Goal: Task Accomplishment & Management: Manage account settings

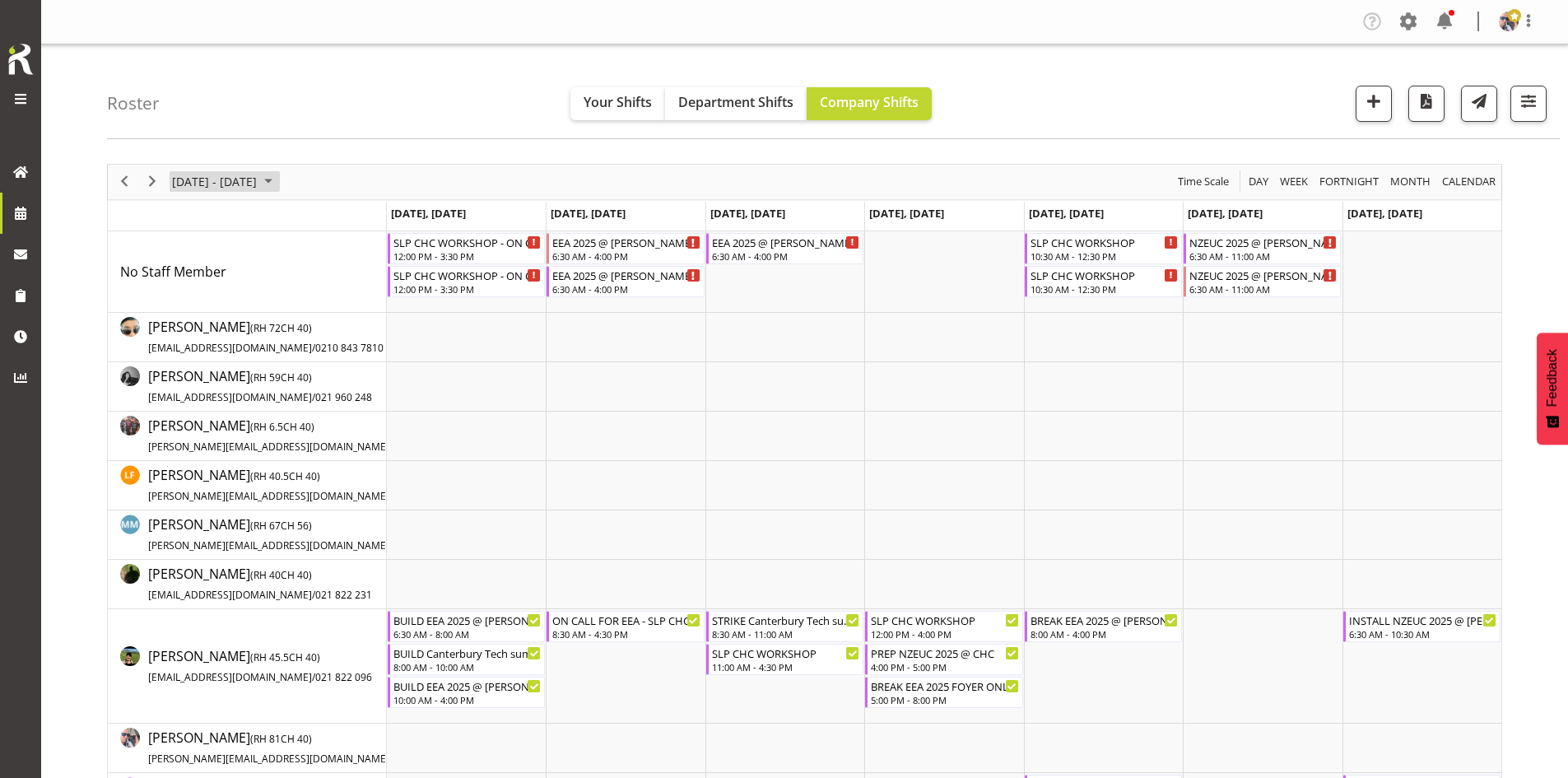
click at [259, 178] on span "[DATE] - [DATE]" at bounding box center [214, 181] width 88 height 20
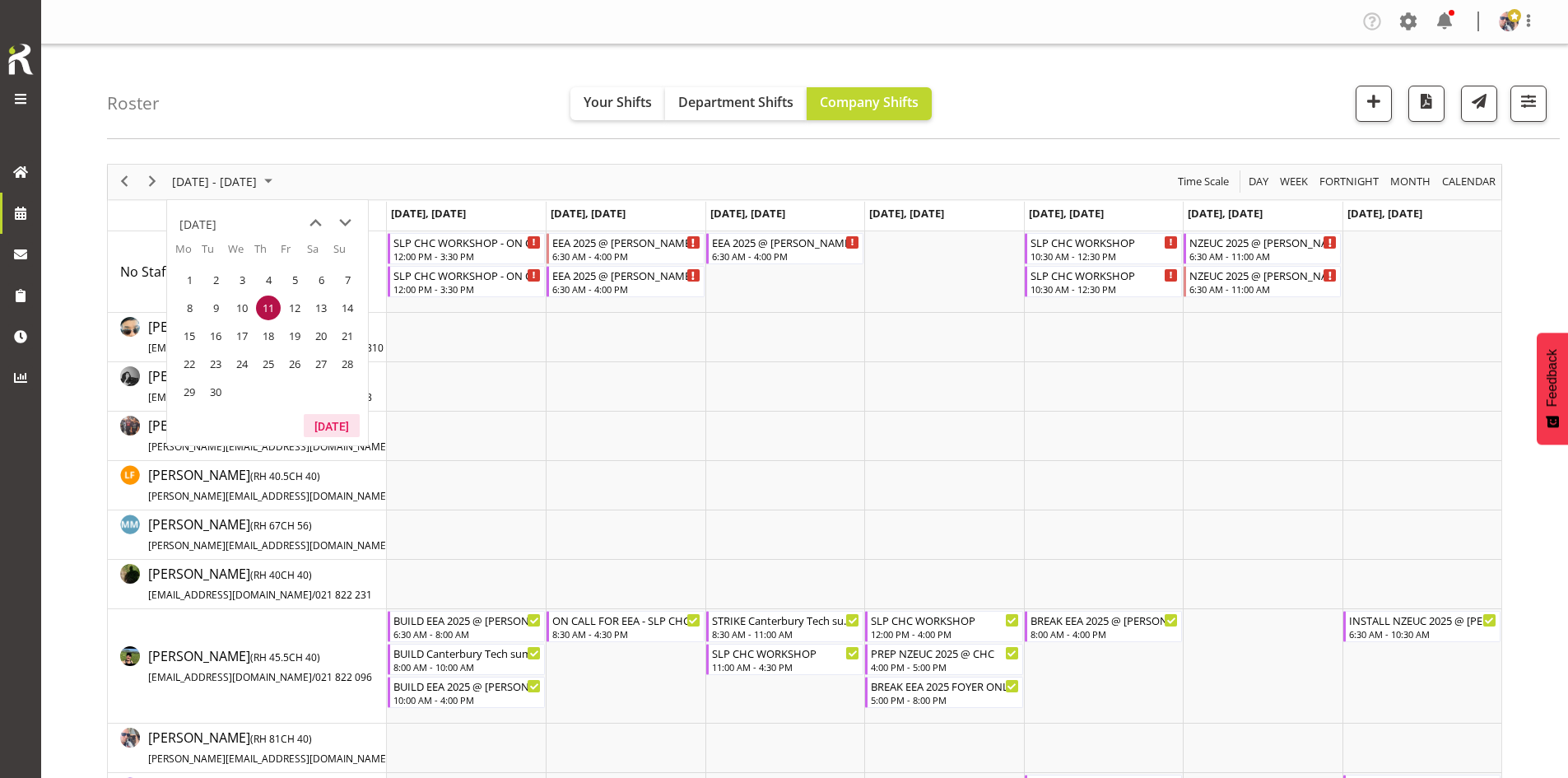
click at [339, 433] on button "[DATE]" at bounding box center [331, 425] width 56 height 23
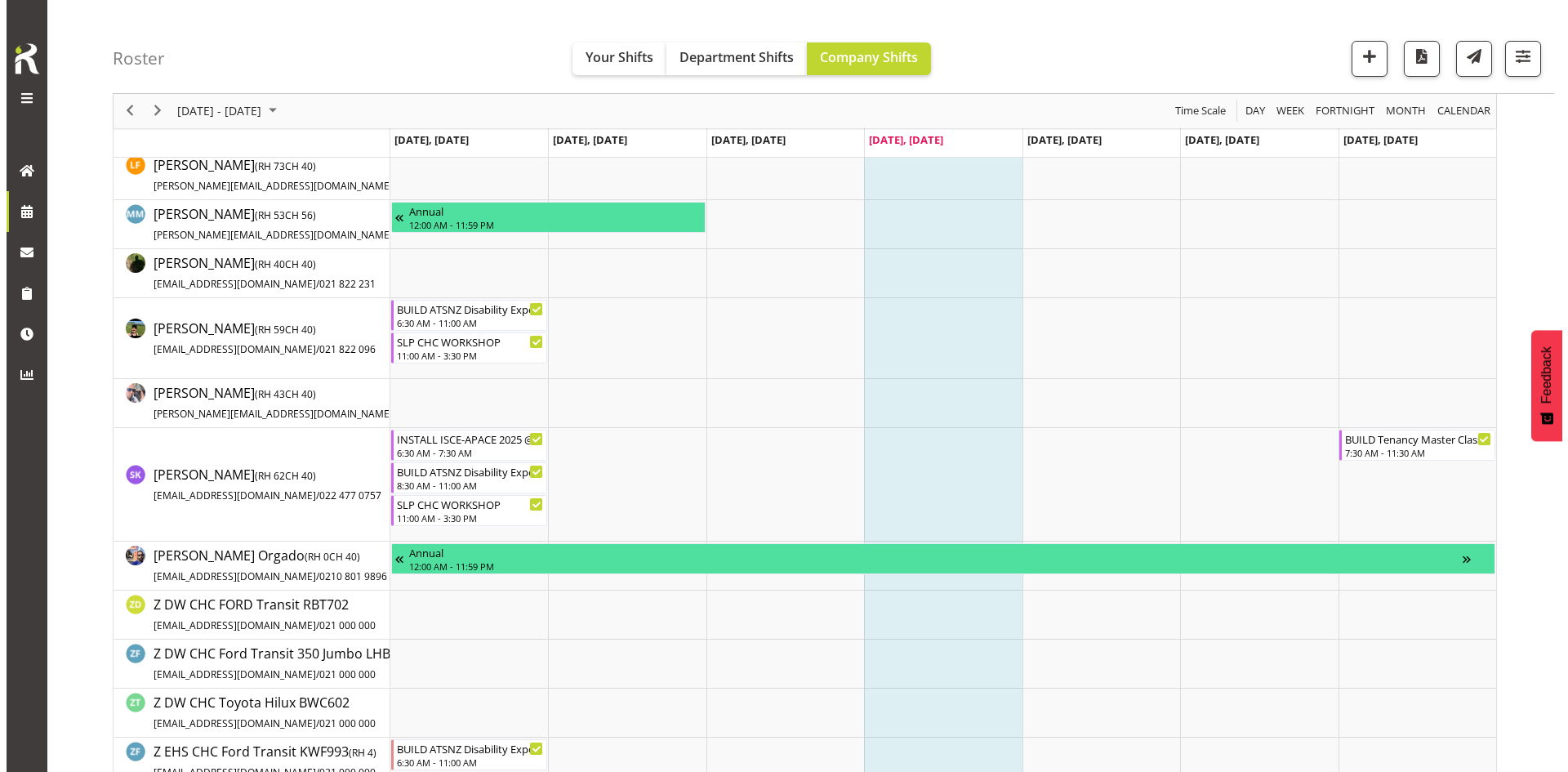
scroll to position [409, 0]
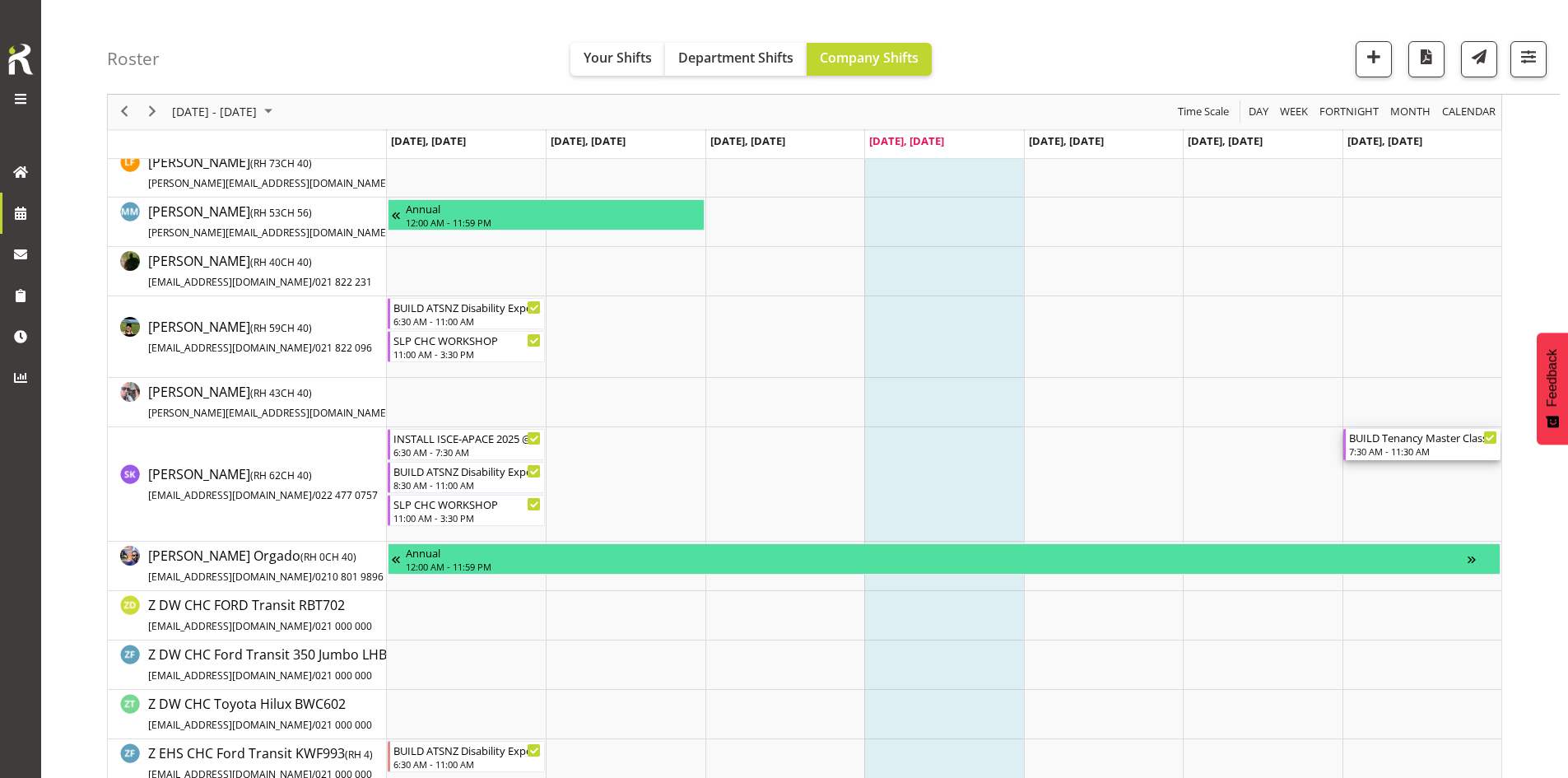
click at [1429, 444] on div "BUILD Tenancy Master Class 2025 CHC @ [PERSON_NAME] On Site @ 0800" at bounding box center [1423, 437] width 148 height 17
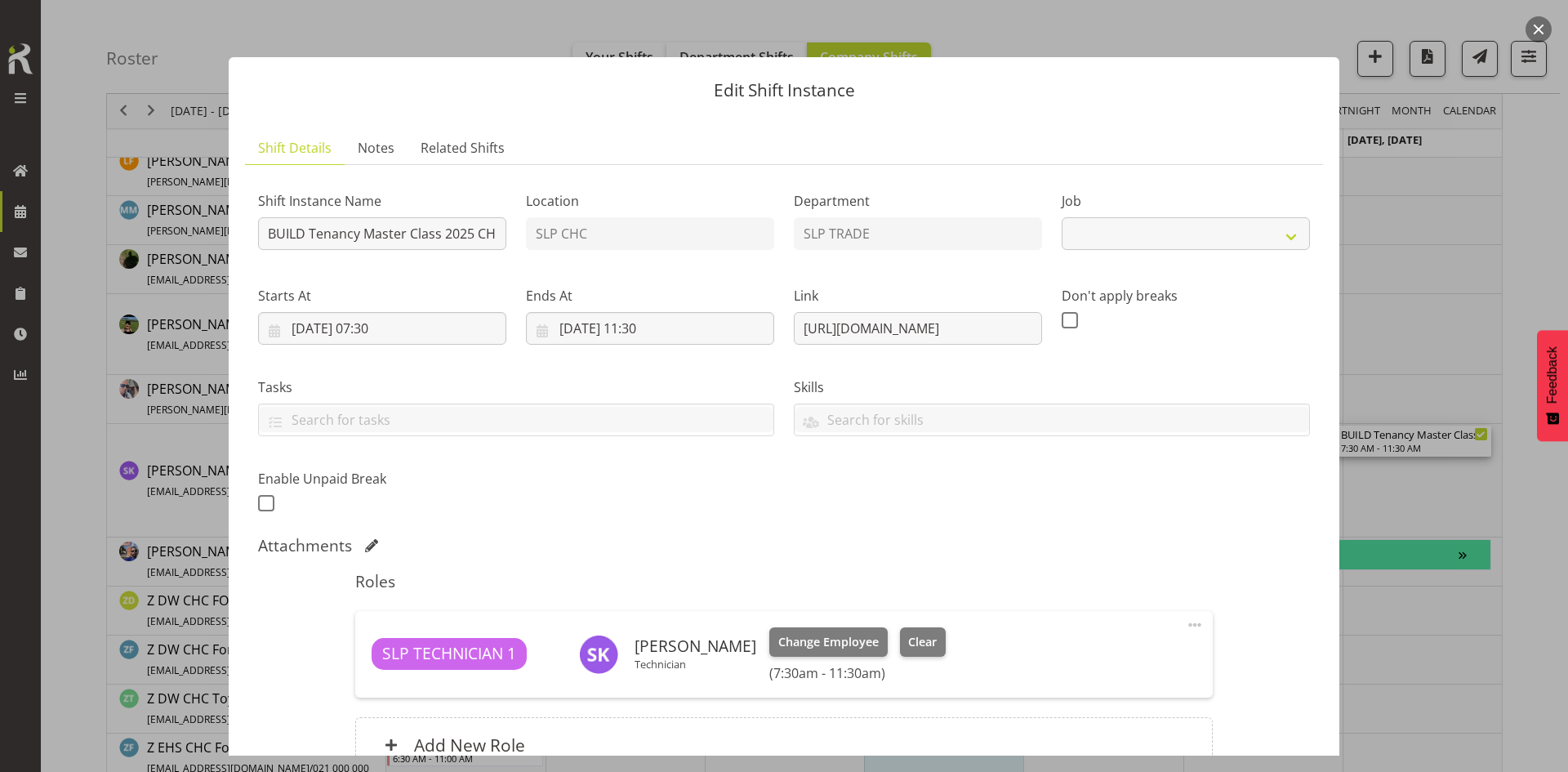
select select "10404"
click at [445, 232] on input "BUILD Tenancy Master Class 2025 CHC @ [PERSON_NAME] On Site @ 0800" at bounding box center [382, 233] width 249 height 33
type input "BUILD Tenancy Master Class 2025 CHC @ [PERSON_NAME] On Site @ 0900"
click at [415, 332] on input "[DATE] 07:30" at bounding box center [382, 328] width 249 height 33
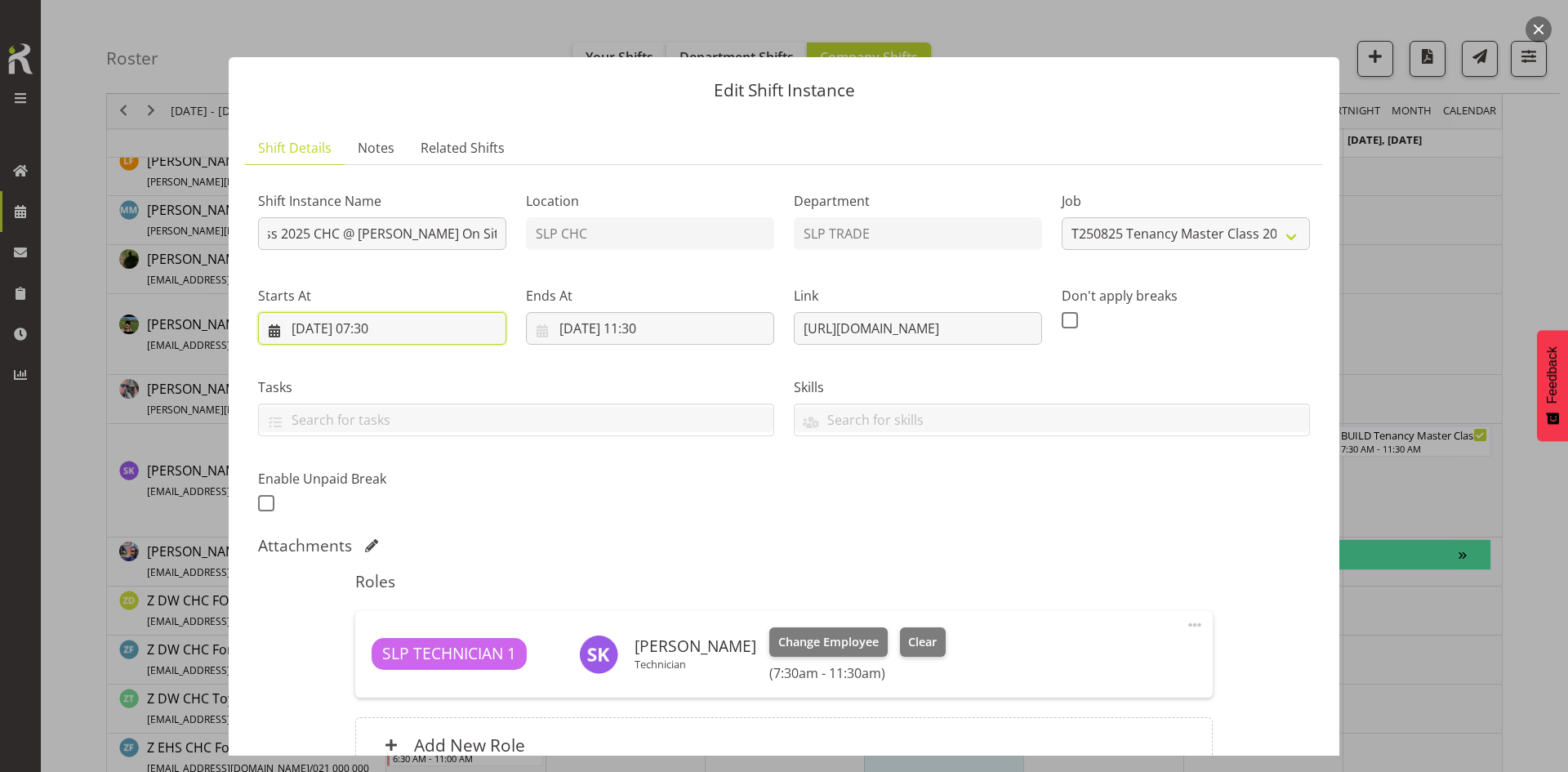
scroll to position [0, 0]
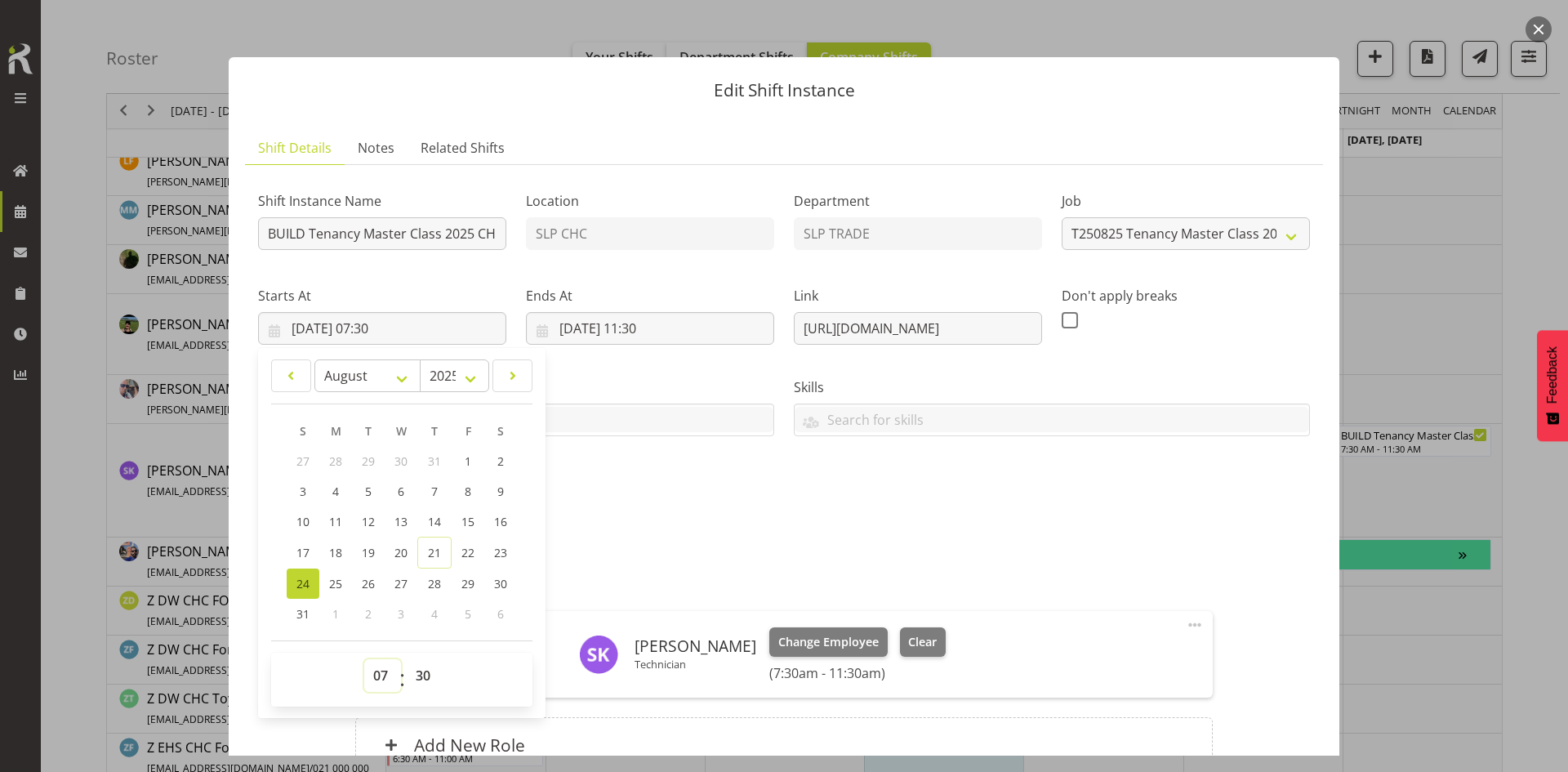
click at [380, 683] on select "00 01 02 03 04 05 06 07 08 09 10 11 12 13 14 15 16 17 18 19 20 21 22 23" at bounding box center [383, 674] width 37 height 33
click at [364, 659] on select "00 01 02 03 04 05 06 07 08 09 10 11 12 13 14 15 16 17 18 19 20 21 22 23" at bounding box center [383, 674] width 37 height 33
click at [396, 326] on input "[DATE] 07:30" at bounding box center [382, 328] width 249 height 33
click at [374, 689] on select "00 01 02 03 04 05 06 07 08 09 10 11 12 13 14 15 16 17 18 19 20 21 22 23" at bounding box center [383, 674] width 37 height 33
select select "8"
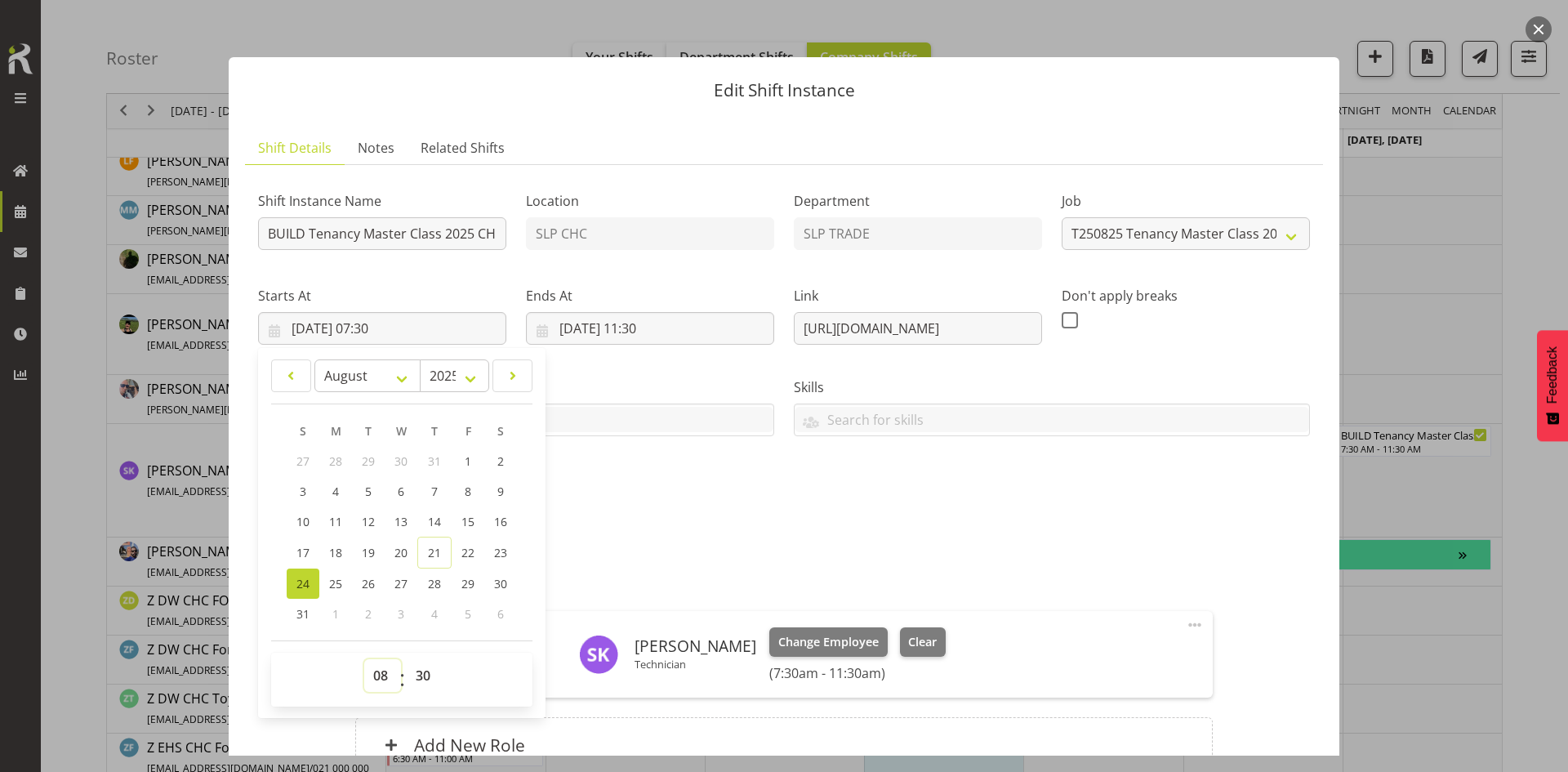
click at [364, 659] on select "00 01 02 03 04 05 06 07 08 09 10 11 12 13 14 15 16 17 18 19 20 21 22 23" at bounding box center [383, 674] width 37 height 33
type input "[DATE] 08:30"
click at [637, 464] on div "Shift Instance Name BUILD Tenancy Master Class 2025 CHC @ [PERSON_NAME] On Site…" at bounding box center [784, 347] width 1072 height 358
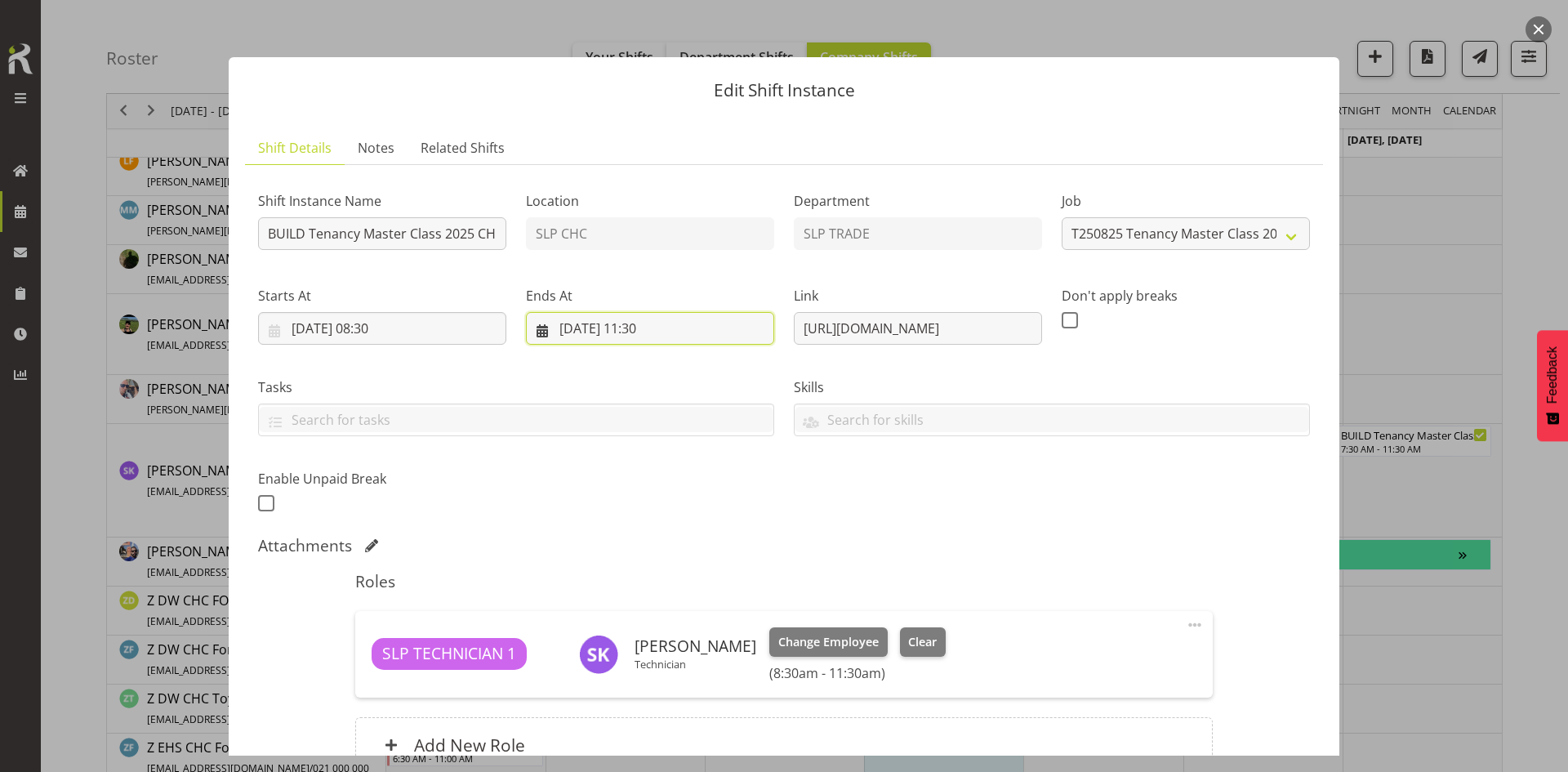
click at [662, 342] on input "[DATE] 11:30" at bounding box center [651, 328] width 249 height 33
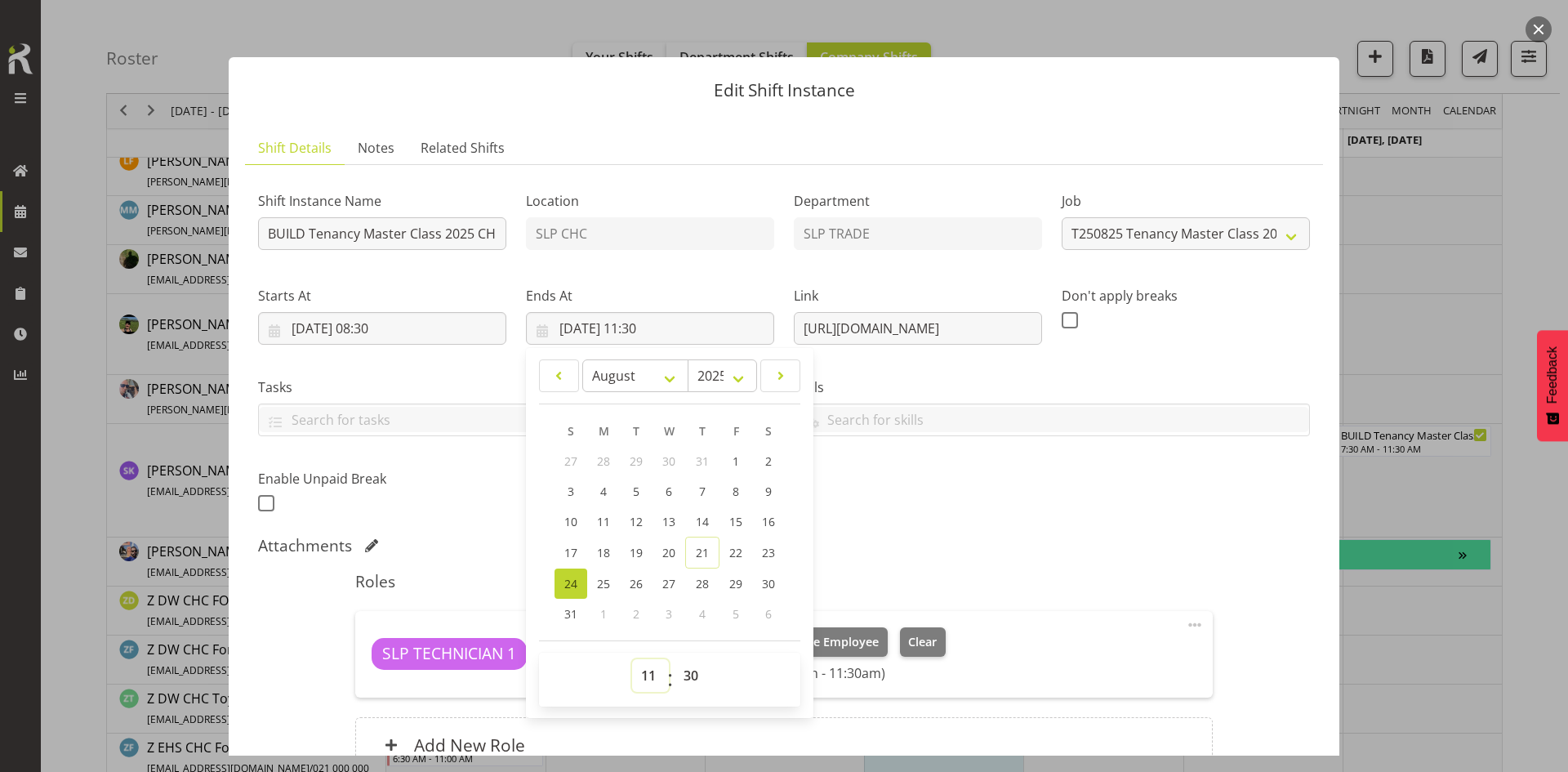
click at [646, 689] on select "00 01 02 03 04 05 06 07 08 09 10 11 12 13 14 15 16 17 18 19 20 21 22 23" at bounding box center [651, 674] width 37 height 33
select select "12"
click at [632, 659] on select "00 01 02 03 04 05 06 07 08 09 10 11 12 13 14 15 16 17 18 19 20 21 22 23" at bounding box center [651, 674] width 37 height 33
type input "[DATE] 12:30"
click at [691, 676] on select "00 01 02 03 04 05 06 07 08 09 10 11 12 13 14 15 16 17 18 19 20 21 22 23 24 25 2…" at bounding box center [693, 674] width 37 height 33
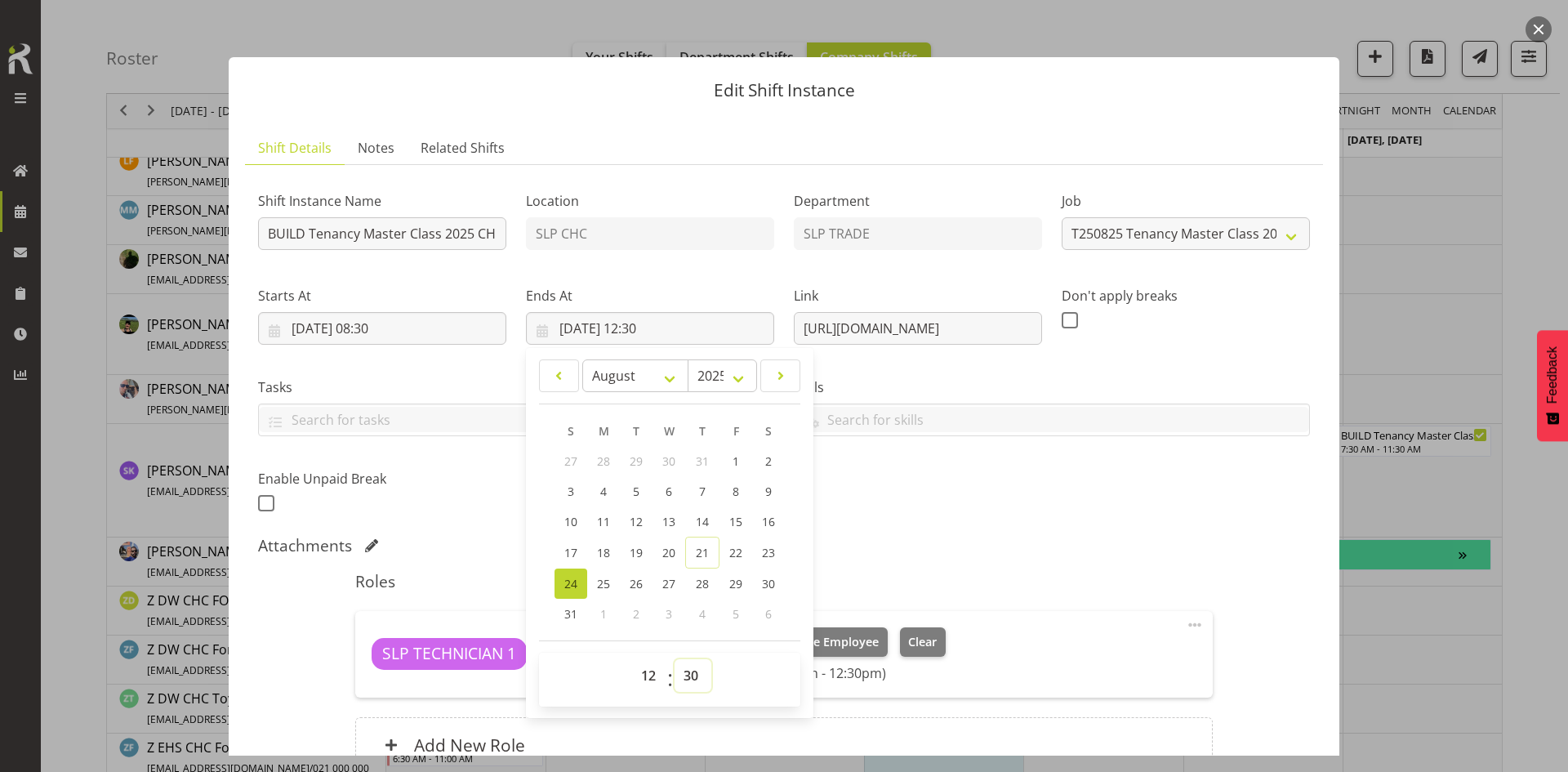
select select "0"
click at [675, 659] on select "00 01 02 03 04 05 06 07 08 09 10 11 12 13 14 15 16 17 18 19 20 21 22 23 24 25 2…" at bounding box center [693, 674] width 37 height 33
type input "[DATE] 12:00"
click at [1049, 551] on div "Attachments" at bounding box center [784, 546] width 1053 height 20
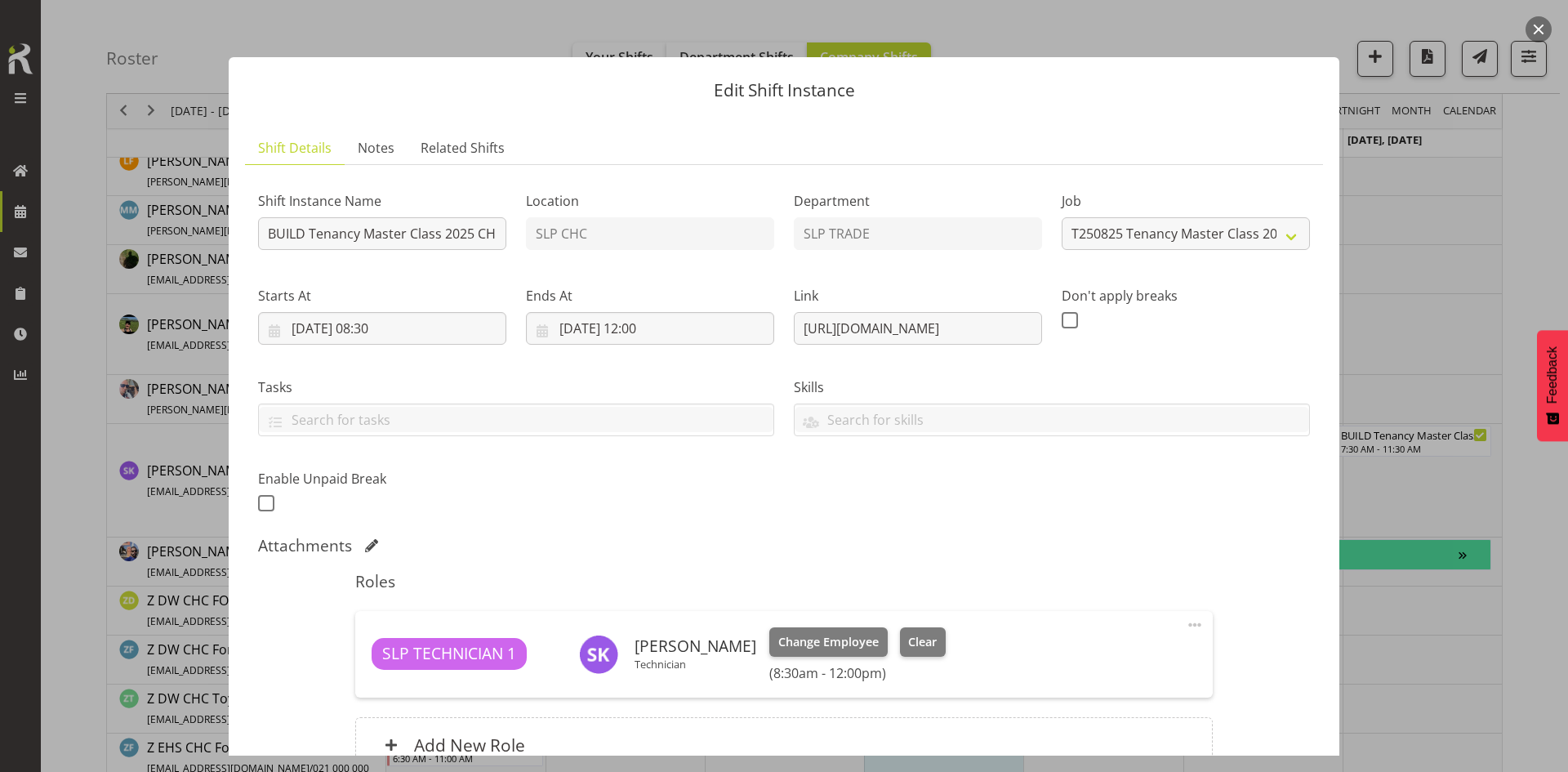
click at [638, 537] on div "Attachments" at bounding box center [784, 546] width 1053 height 20
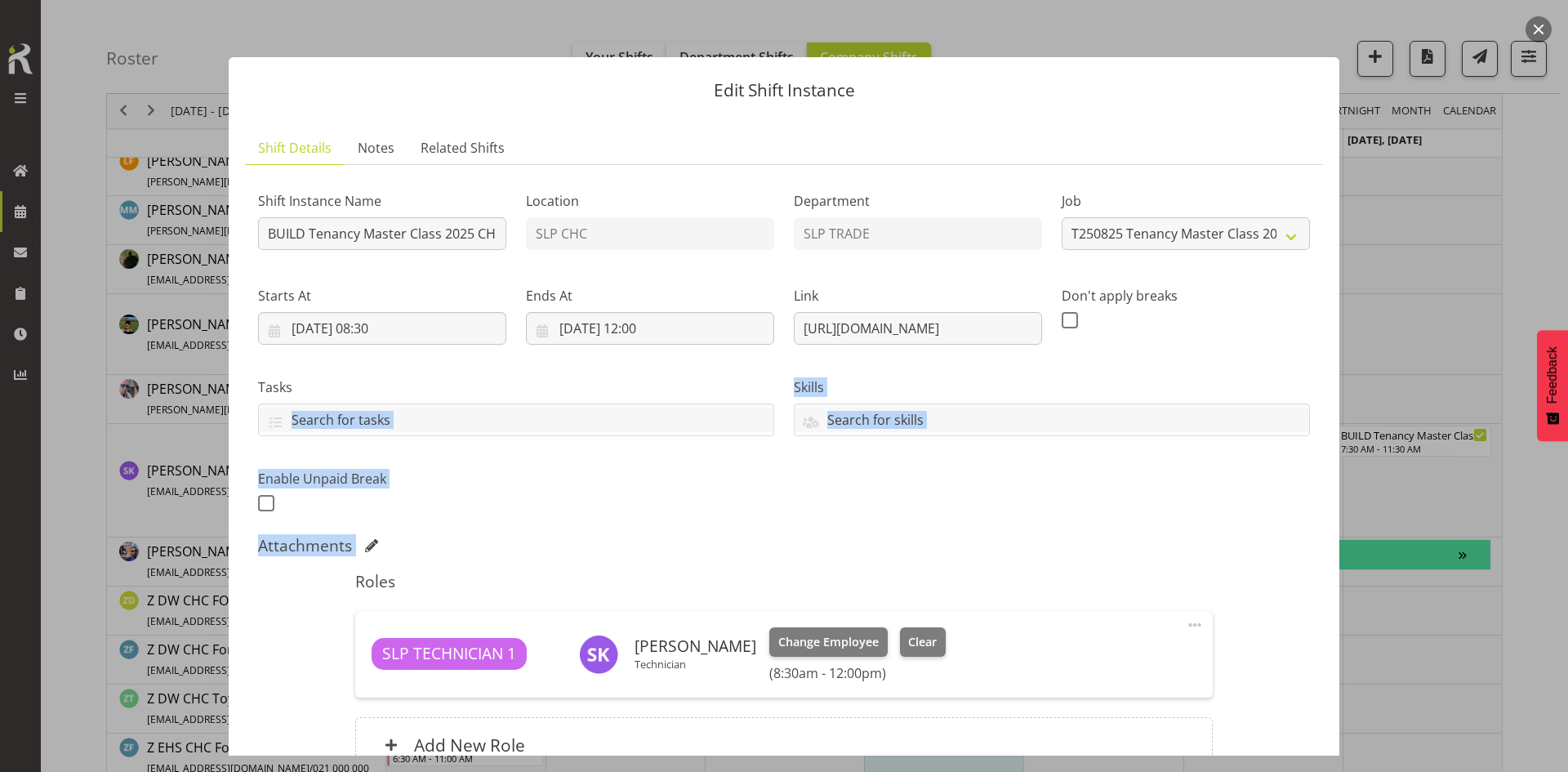
drag, startPoint x: 607, startPoint y: 501, endPoint x: 1043, endPoint y: 536, distance: 437.4
click at [1013, 536] on div "Shift Instance Name BUILD Tenancy Master Class 2025 CHC @ [PERSON_NAME] On Site…" at bounding box center [784, 485] width 1053 height 614
click at [1140, 531] on div "Shift Instance Name BUILD Tenancy Master Class 2025 CHC @ [PERSON_NAME] On Site…" at bounding box center [784, 485] width 1053 height 614
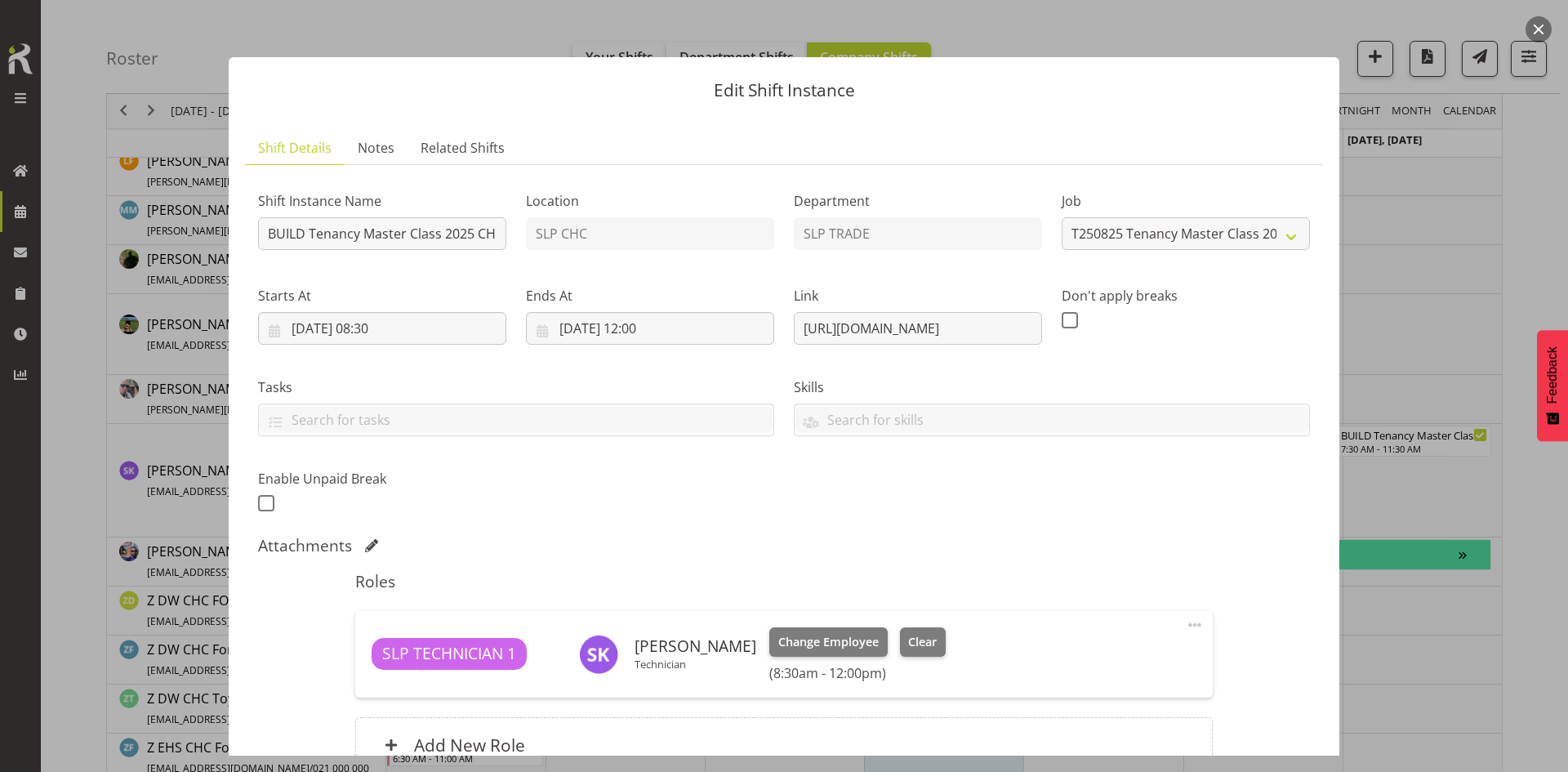
click at [856, 500] on div "Shift Instance Name BUILD Tenancy Master Class 2025 CHC @ [PERSON_NAME] On Site…" at bounding box center [784, 347] width 1072 height 358
click at [661, 494] on div "Shift Instance Name BUILD Tenancy Master Class 2025 CHC @ [PERSON_NAME] On Site…" at bounding box center [784, 347] width 1072 height 358
click at [862, 513] on div "Shift Instance Name BUILD Tenancy Master Class 2025 CHC @ [PERSON_NAME] On Site…" at bounding box center [784, 347] width 1072 height 358
click at [877, 509] on div "Shift Instance Name BUILD Tenancy Master Class 2025 CHC @ [PERSON_NAME] On Site…" at bounding box center [784, 347] width 1072 height 358
click at [883, 506] on div "Shift Instance Name BUILD Tenancy Master Class 2025 CHC @ [PERSON_NAME] On Site…" at bounding box center [784, 347] width 1072 height 358
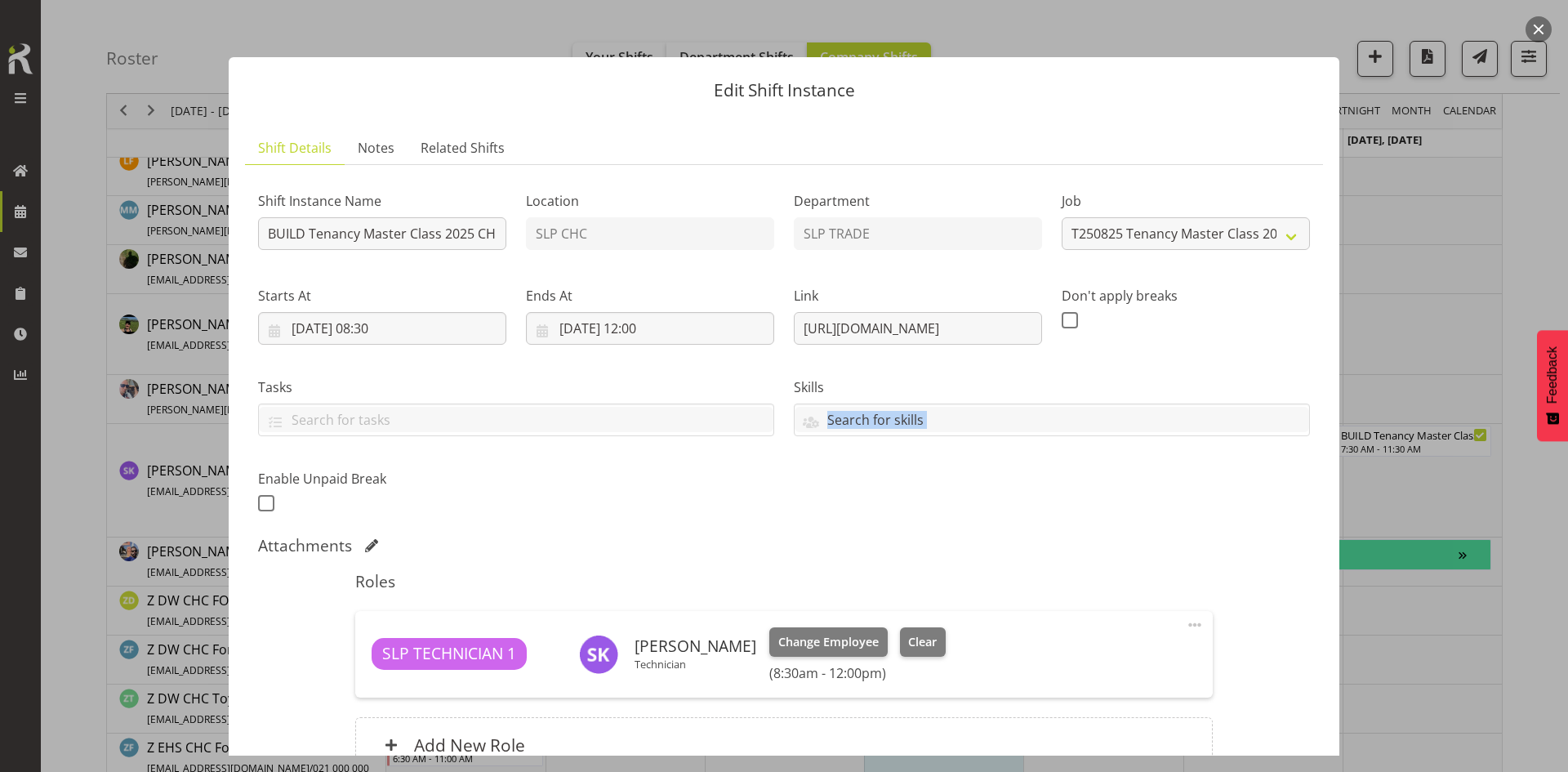
click at [883, 506] on div "Shift Instance Name BUILD Tenancy Master Class 2025 CHC @ [PERSON_NAME] On Site…" at bounding box center [784, 347] width 1072 height 358
click at [743, 486] on div "Shift Instance Name BUILD Tenancy Master Class 2025 CHC @ [PERSON_NAME] On Site…" at bounding box center [784, 347] width 1072 height 358
click at [698, 489] on div "Shift Instance Name BUILD Tenancy Master Class 2025 CHC @ [PERSON_NAME] On Site…" at bounding box center [784, 347] width 1072 height 358
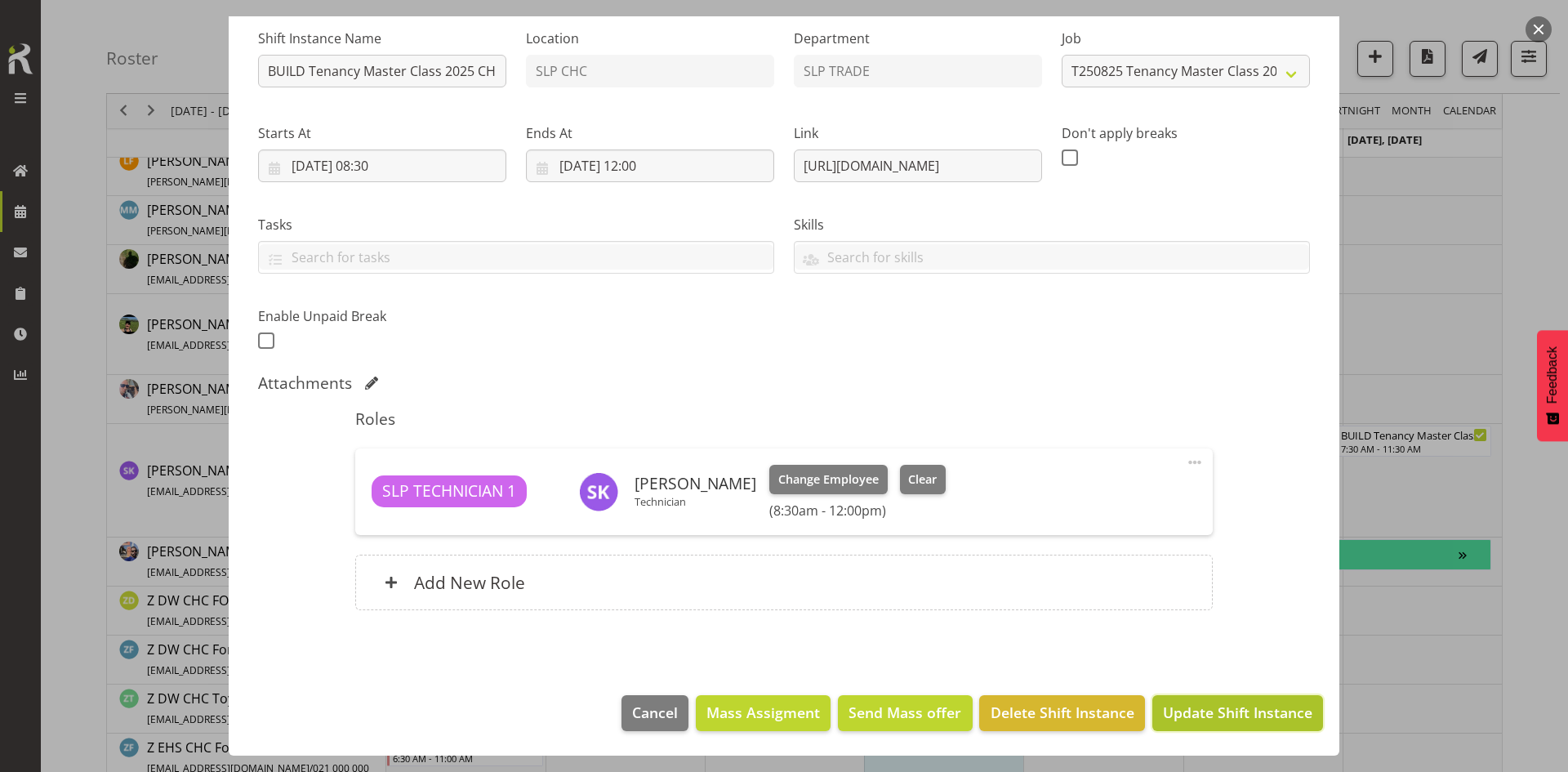
click at [1225, 728] on button "Update Shift Instance" at bounding box center [1238, 712] width 171 height 36
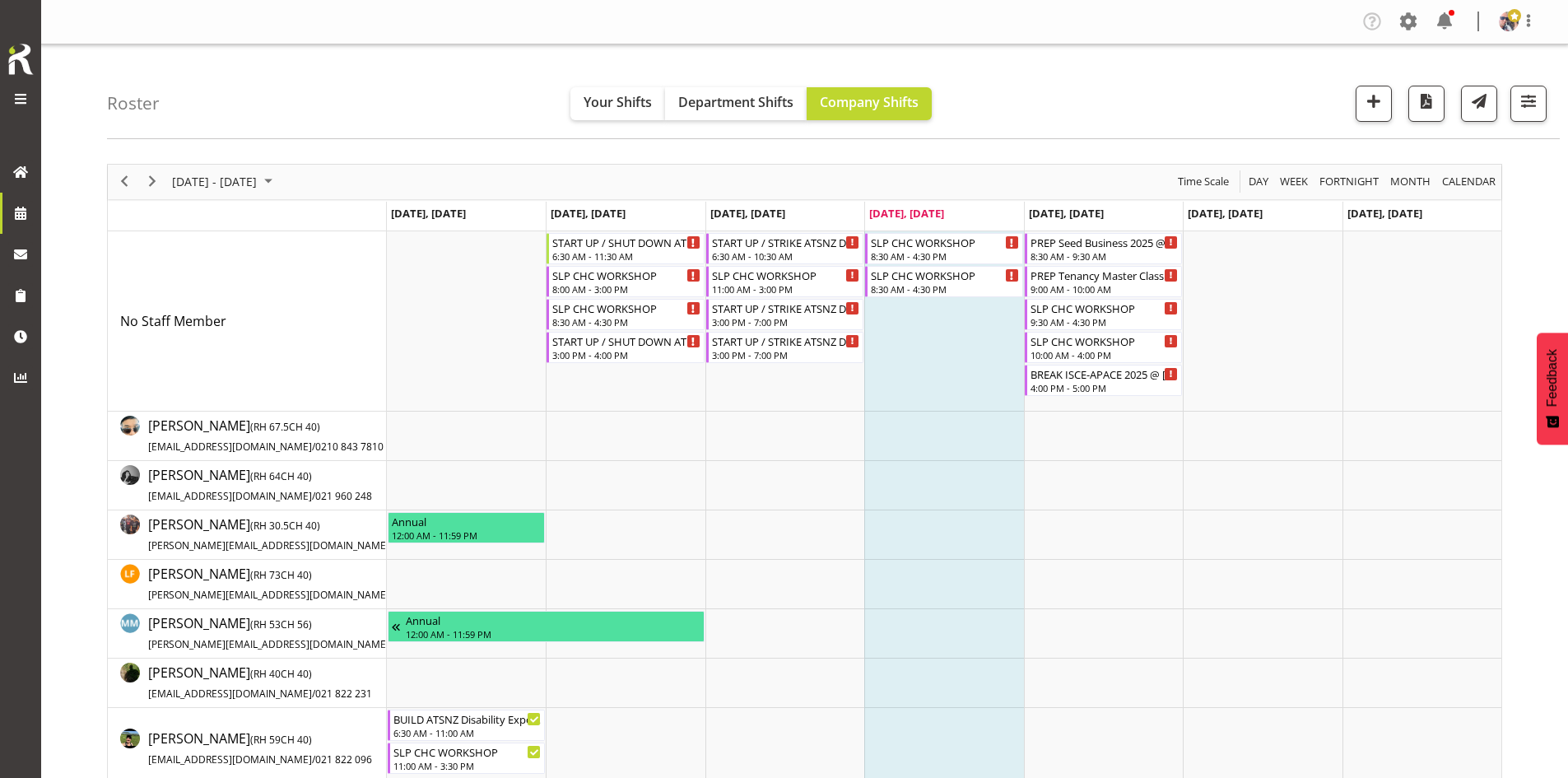
click at [153, 171] on div "next period" at bounding box center [152, 181] width 28 height 34
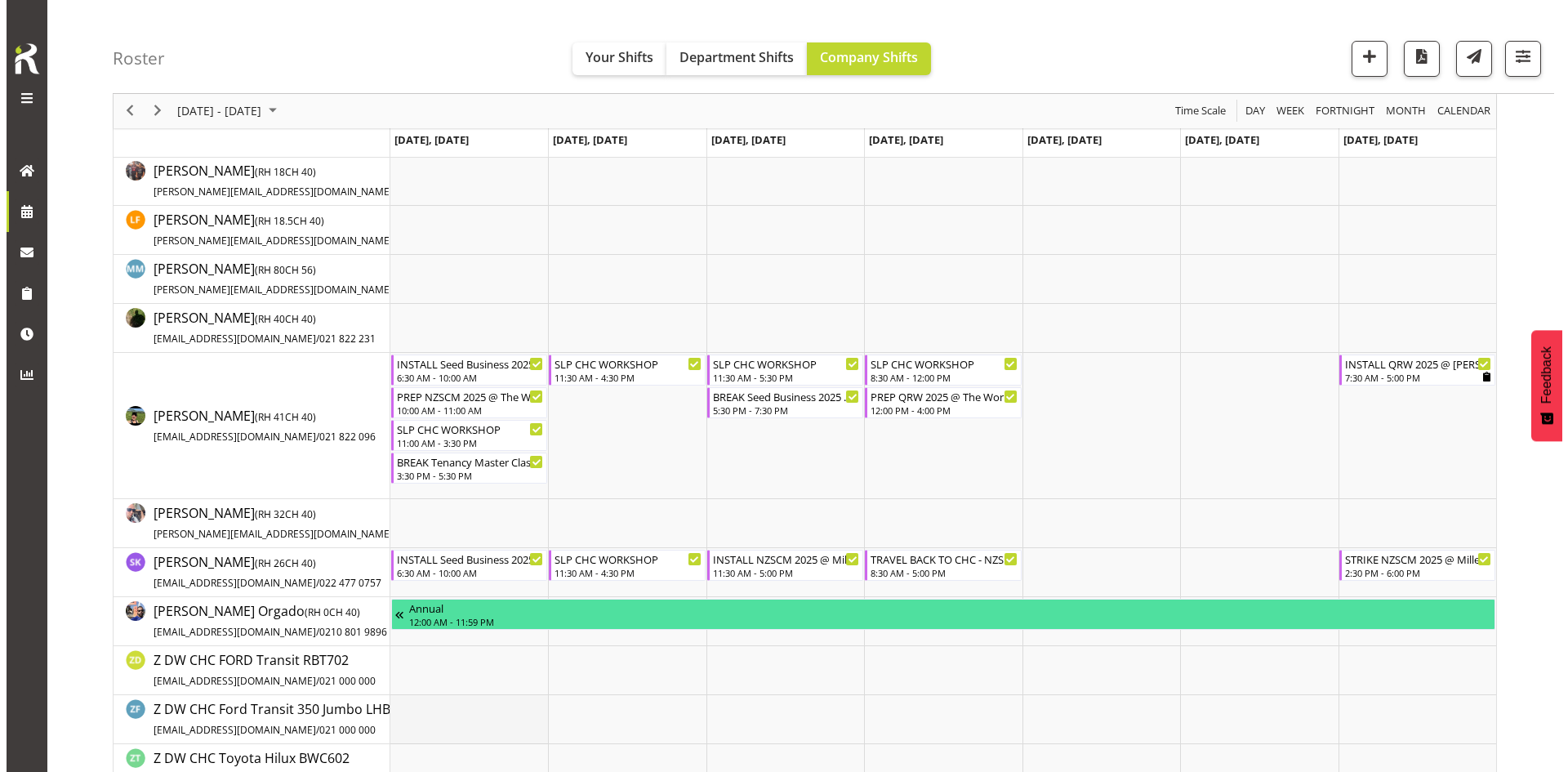
scroll to position [409, 0]
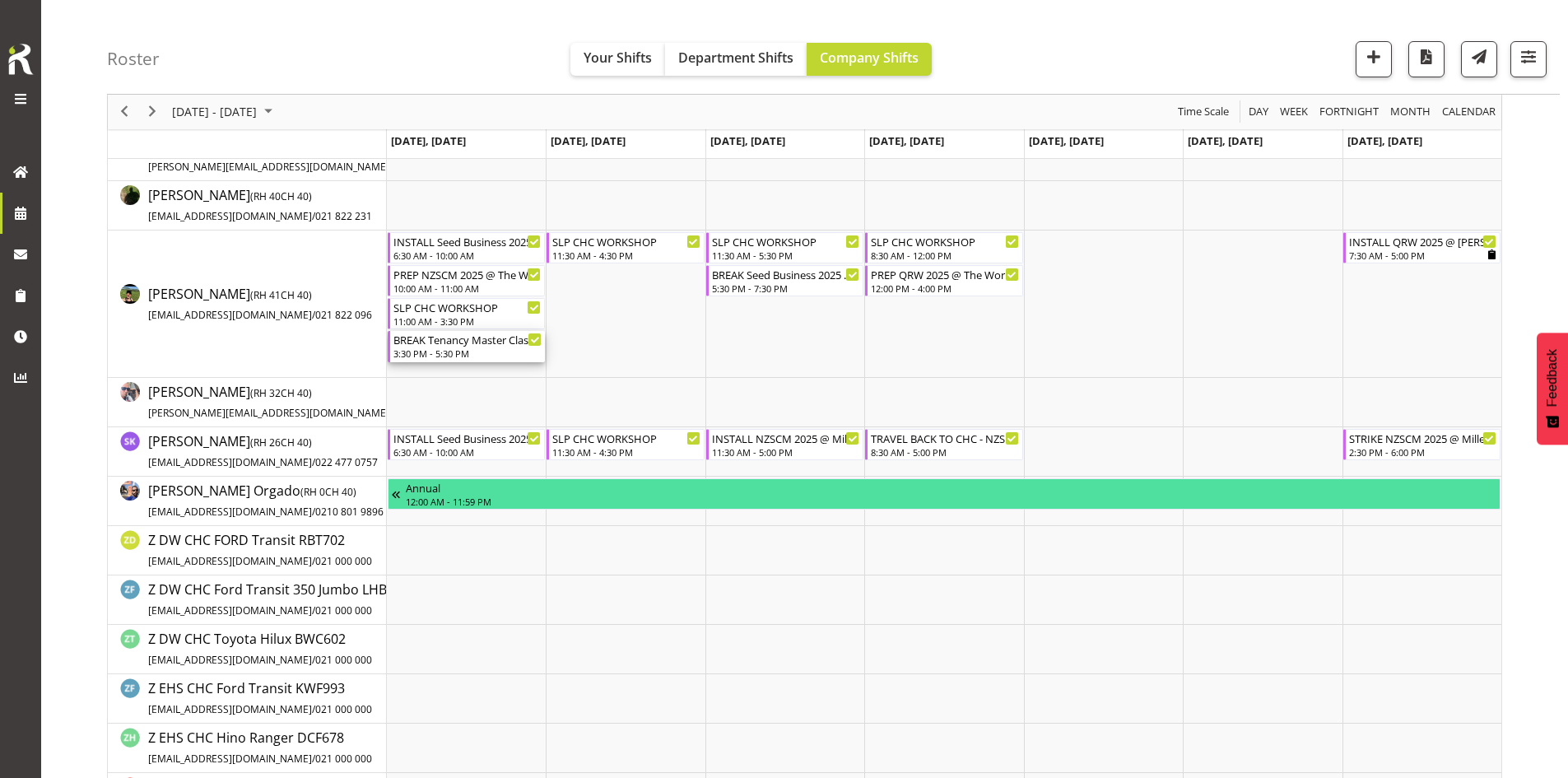
click at [456, 345] on div "BREAK Tenancy Master Class 2025 CHC @ [PERSON_NAME] On Site @ 1600" at bounding box center [467, 339] width 148 height 17
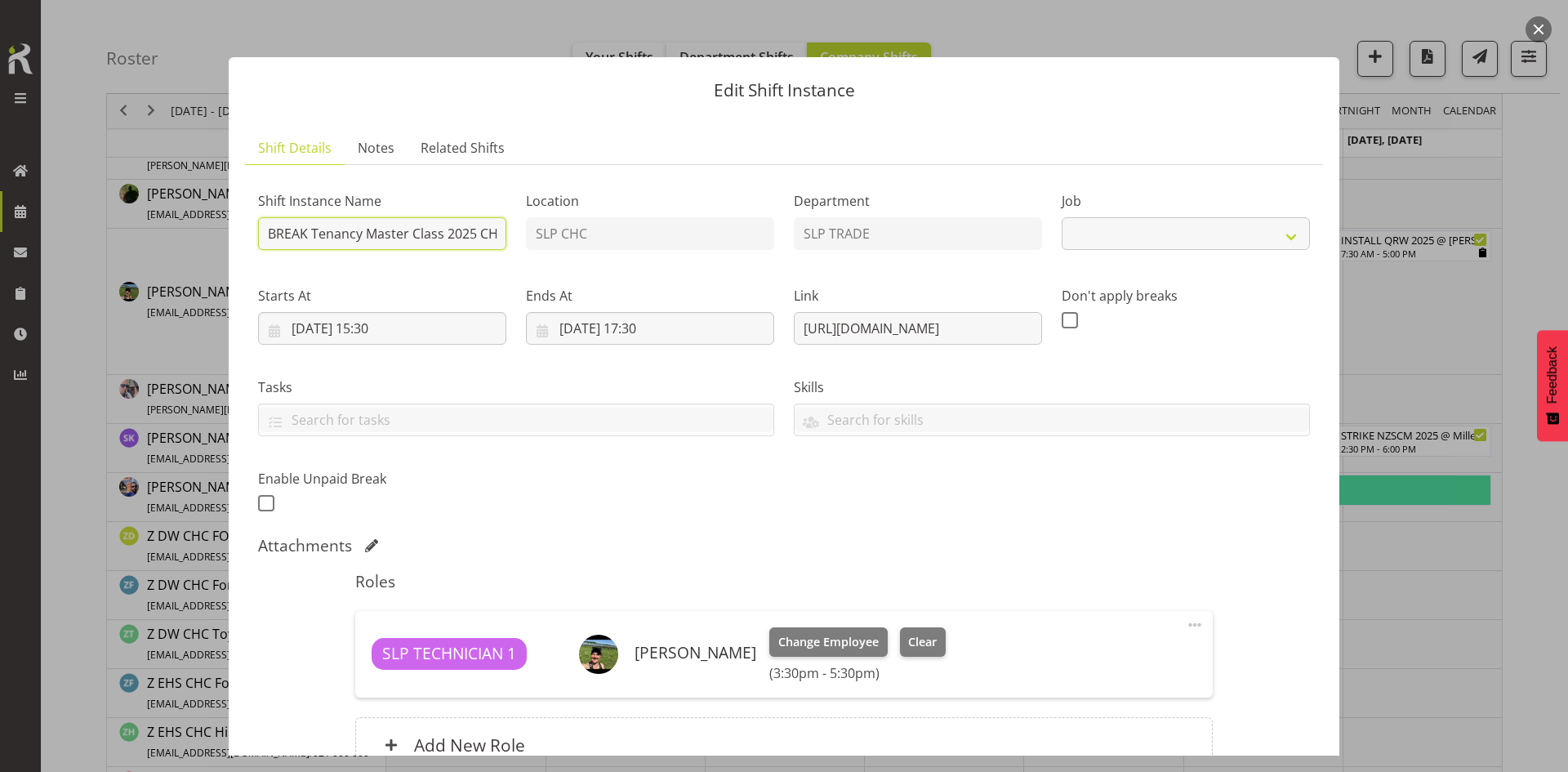
click at [417, 239] on input "BREAK Tenancy Master Class 2025 CHC @ [PERSON_NAME] On Site @ 1600" at bounding box center [382, 233] width 249 height 33
select select "10404"
type input "BREAK Tenancy Master Class 2025 CHC @ [PERSON_NAME] On Site @ 1500"
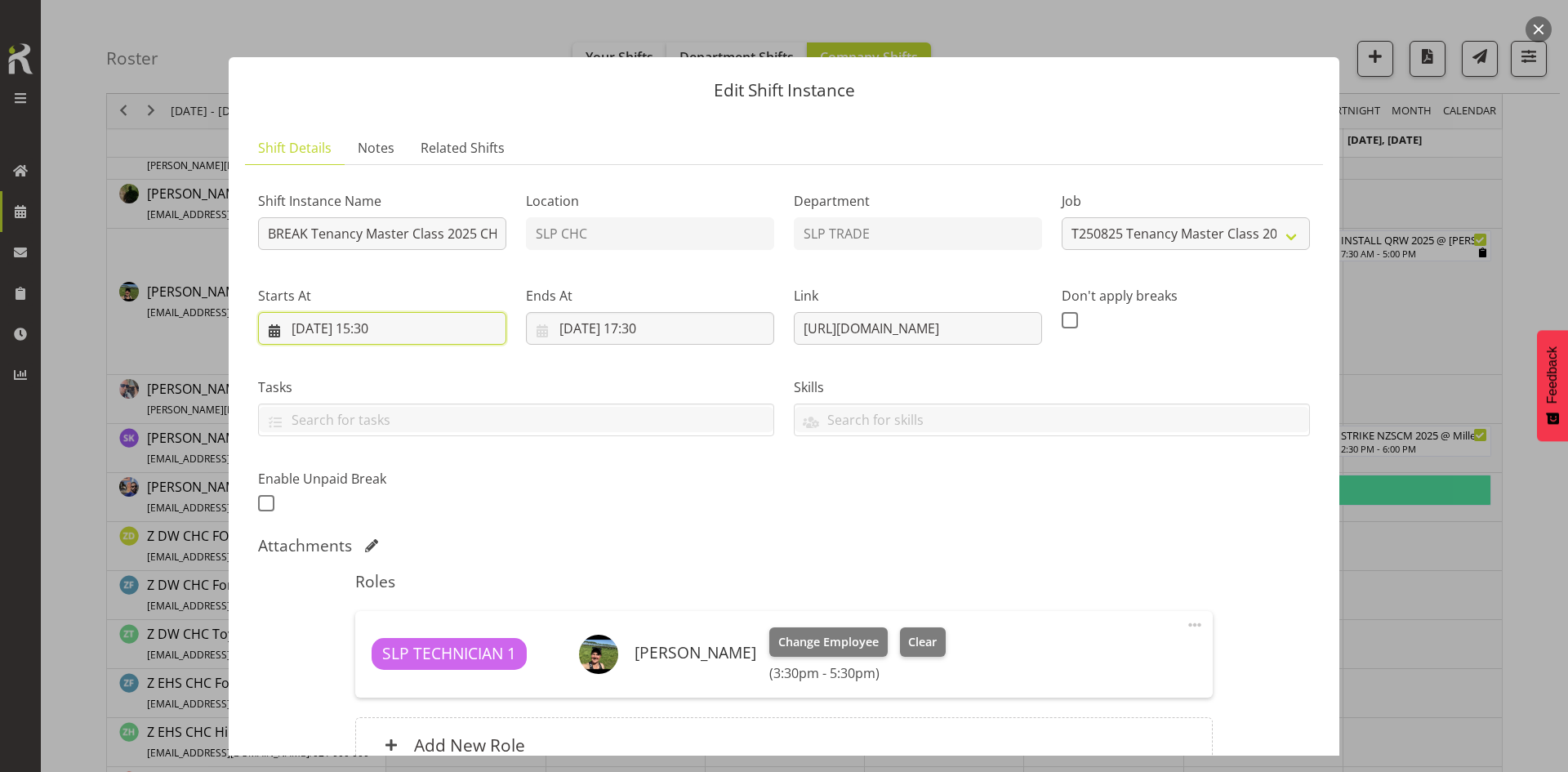
click at [430, 331] on input "[DATE] 15:30" at bounding box center [382, 328] width 249 height 33
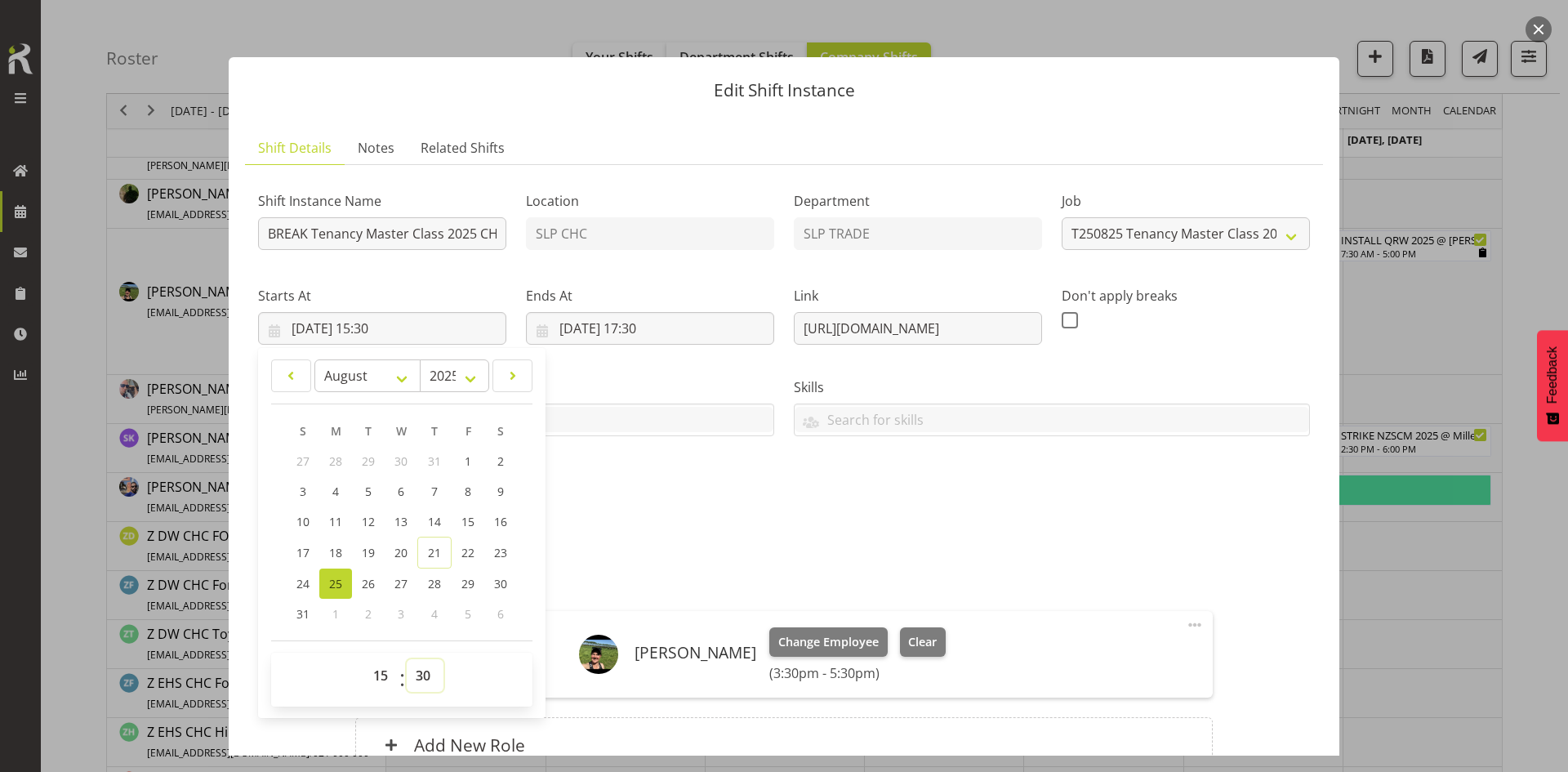
click at [424, 673] on select "00 01 02 03 04 05 06 07 08 09 10 11 12 13 14 15 16 17 18 19 20 21 22 23 24 25 2…" at bounding box center [425, 674] width 37 height 33
select select "0"
click at [407, 659] on select "00 01 02 03 04 05 06 07 08 09 10 11 12 13 14 15 16 17 18 19 20 21 22 23 24 25 2…" at bounding box center [425, 674] width 37 height 33
type input "[DATE] 15:00"
click at [384, 675] on select "00 01 02 03 04 05 06 07 08 09 10 11 12 13 14 15 16 17 18 19 20 21 22 23" at bounding box center [383, 674] width 37 height 33
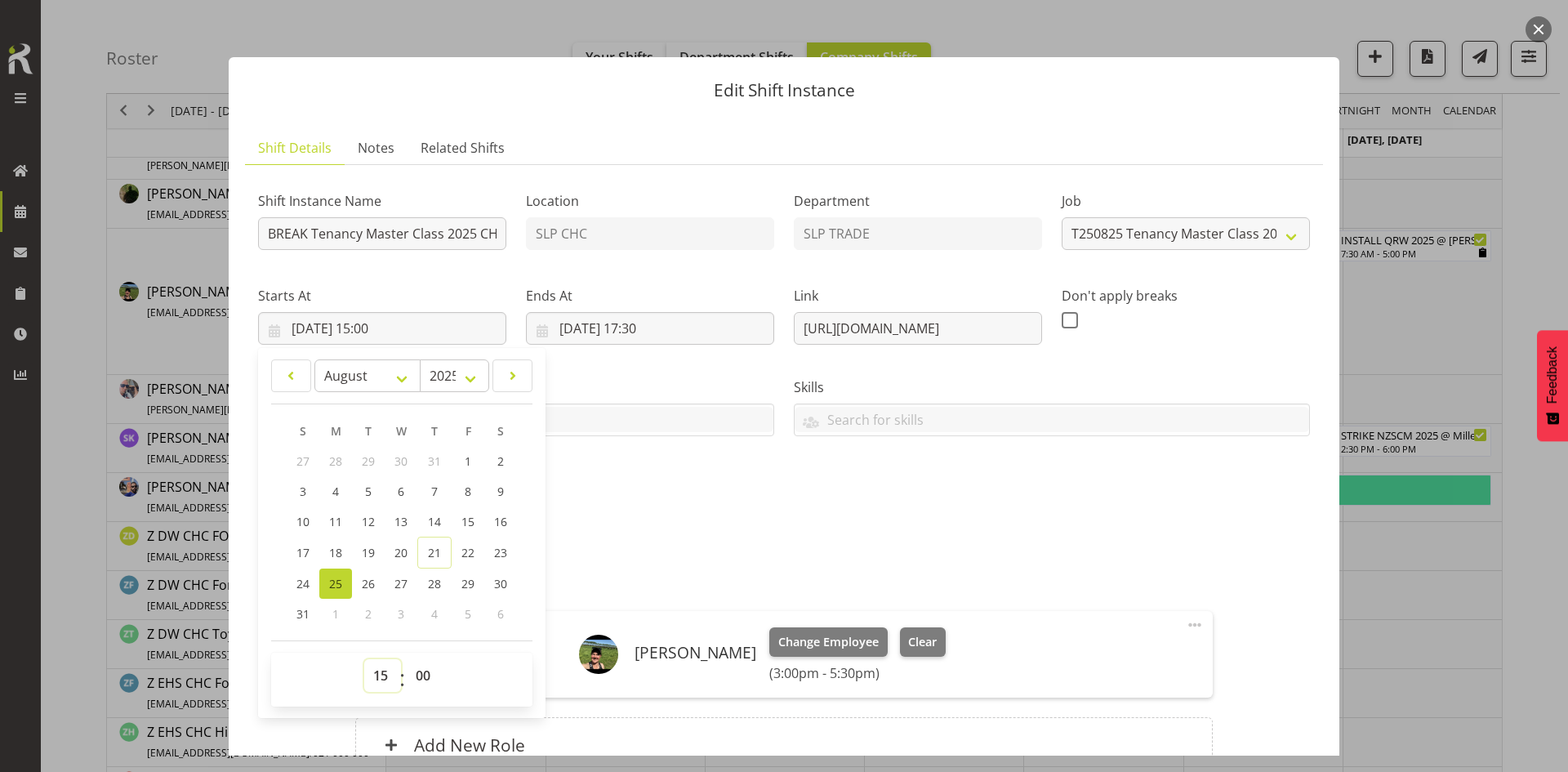
select select "14"
click at [364, 659] on select "00 01 02 03 04 05 06 07 08 09 10 11 12 13 14 15 16 17 18 19 20 21 22 23" at bounding box center [383, 674] width 37 height 33
type input "[DATE] 14:00"
click at [417, 676] on select "00 01 02 03 04 05 06 07 08 09 10 11 12 13 14 15 16 17 18 19 20 21 22 23 24 25 2…" at bounding box center [425, 674] width 37 height 33
select select "30"
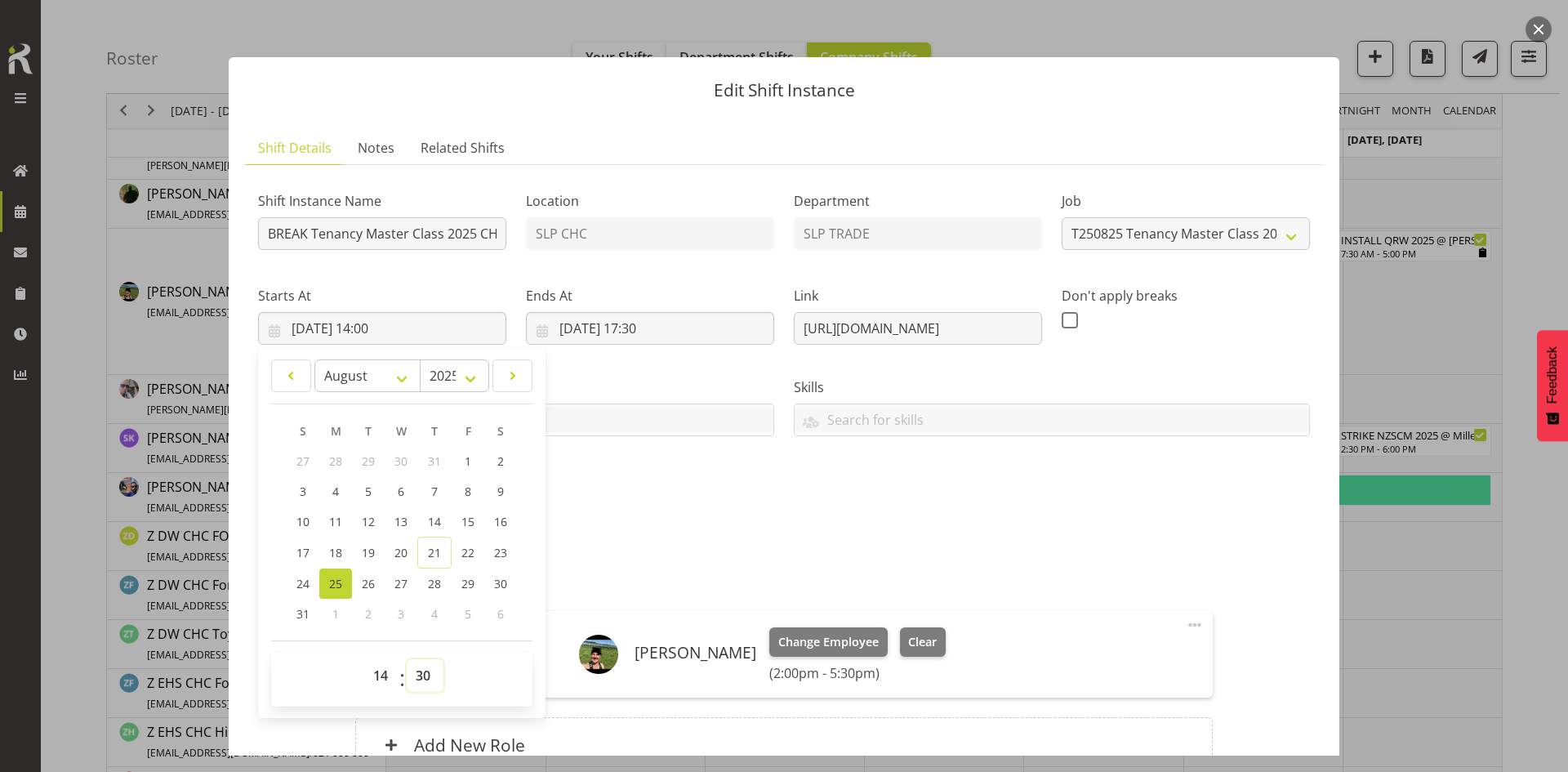
click at [407, 659] on select "00 01 02 03 04 05 06 07 08 09 10 11 12 13 14 15 16 17 18 19 20 21 22 23 24 25 2…" at bounding box center [425, 674] width 37 height 33
type input "[DATE] 14:30"
click at [634, 526] on div "Shift Instance Name BREAK Tenancy Master Class 2025 CHC @ [PERSON_NAME] On Site…" at bounding box center [784, 485] width 1053 height 614
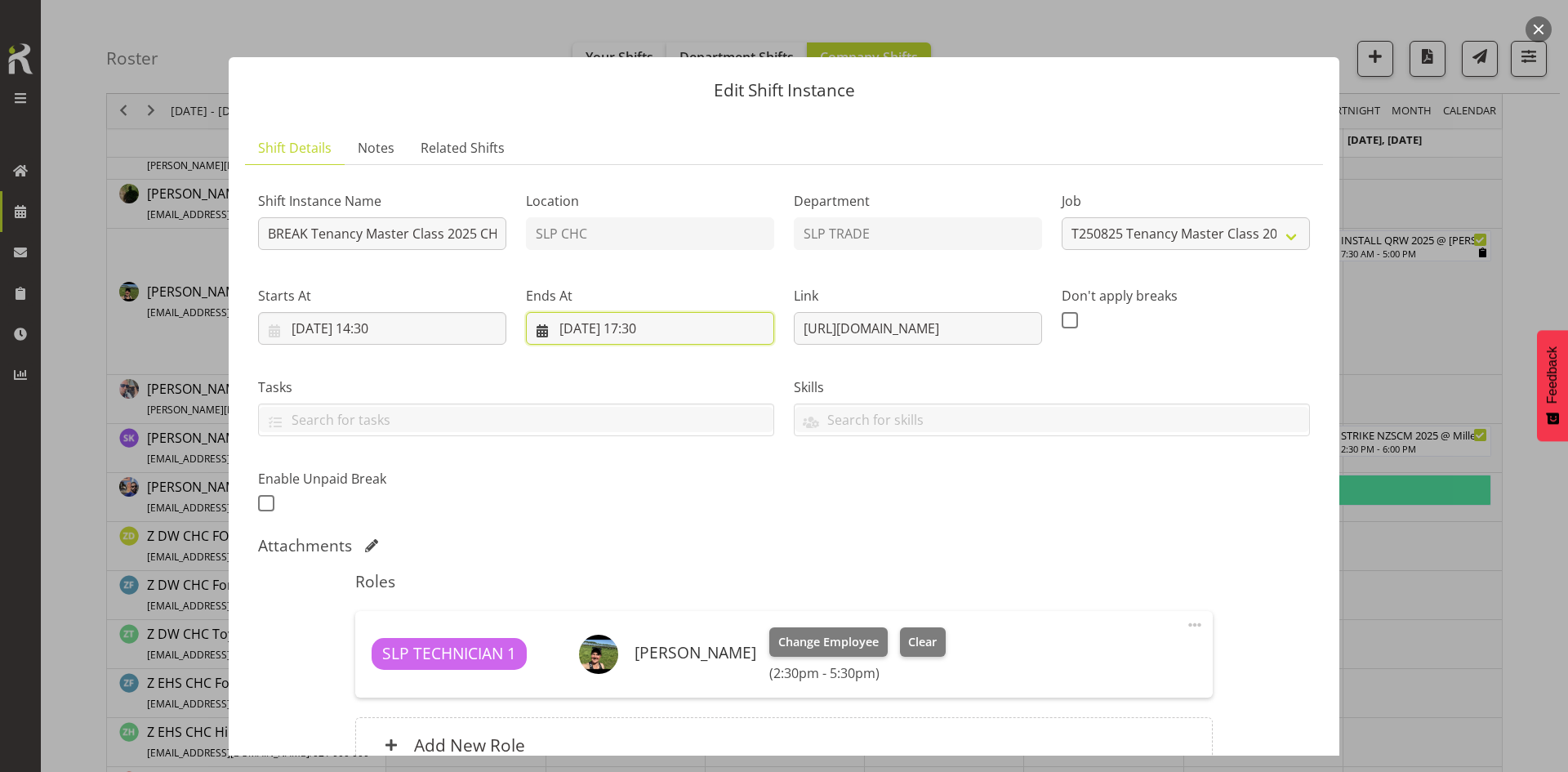
click at [666, 327] on input "[DATE] 17:30" at bounding box center [651, 328] width 249 height 33
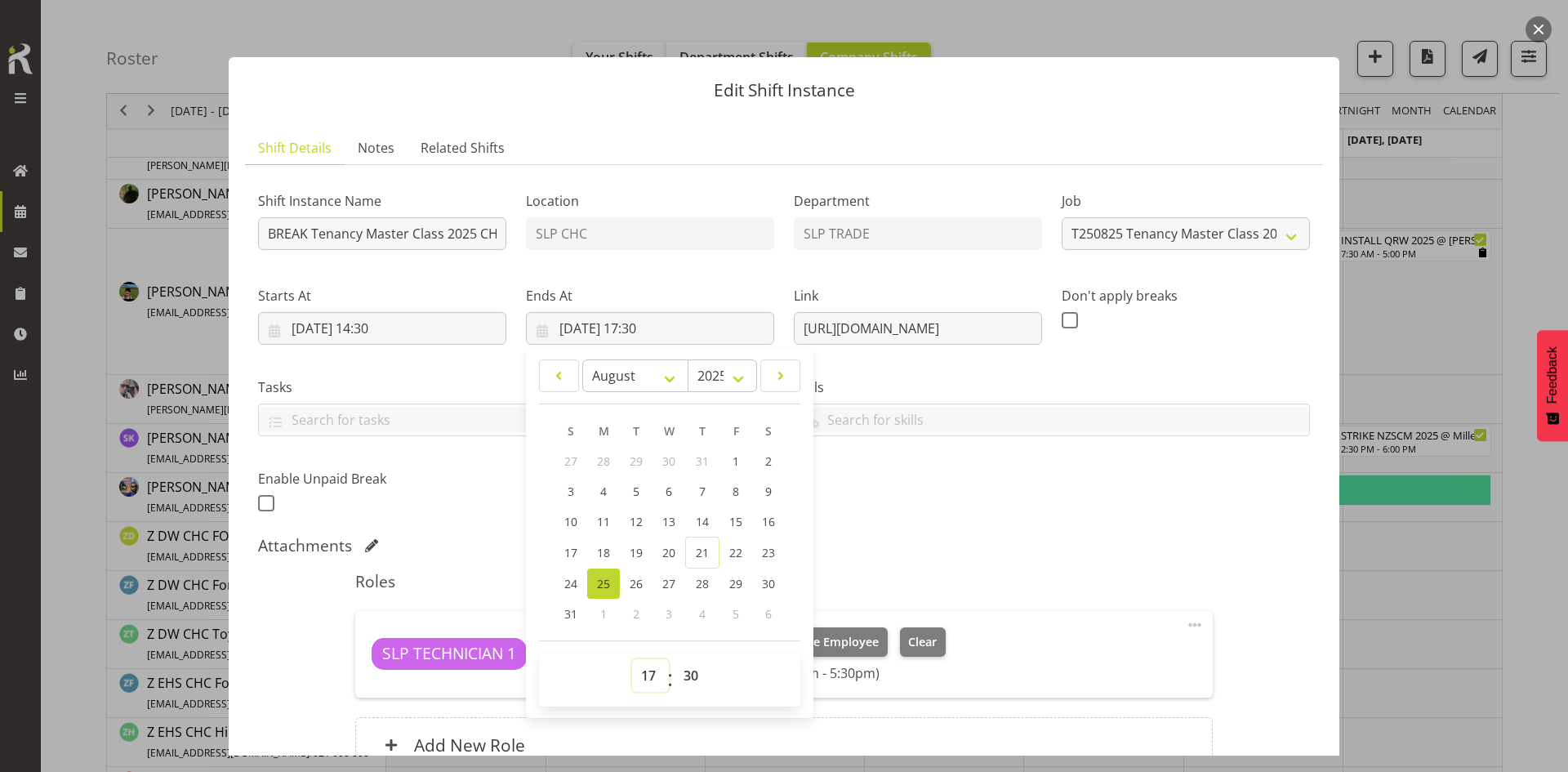
drag, startPoint x: 650, startPoint y: 677, endPoint x: 656, endPoint y: 659, distance: 19.0
click at [651, 677] on select "00 01 02 03 04 05 06 07 08 09 10 11 12 13 14 15 16 17 18 19 20 21 22 23" at bounding box center [651, 674] width 37 height 33
select select "16"
click at [632, 659] on select "00 01 02 03 04 05 06 07 08 09 10 11 12 13 14 15 16 17 18 19 20 21 22 23" at bounding box center [651, 674] width 37 height 33
type input "[DATE] 16:30"
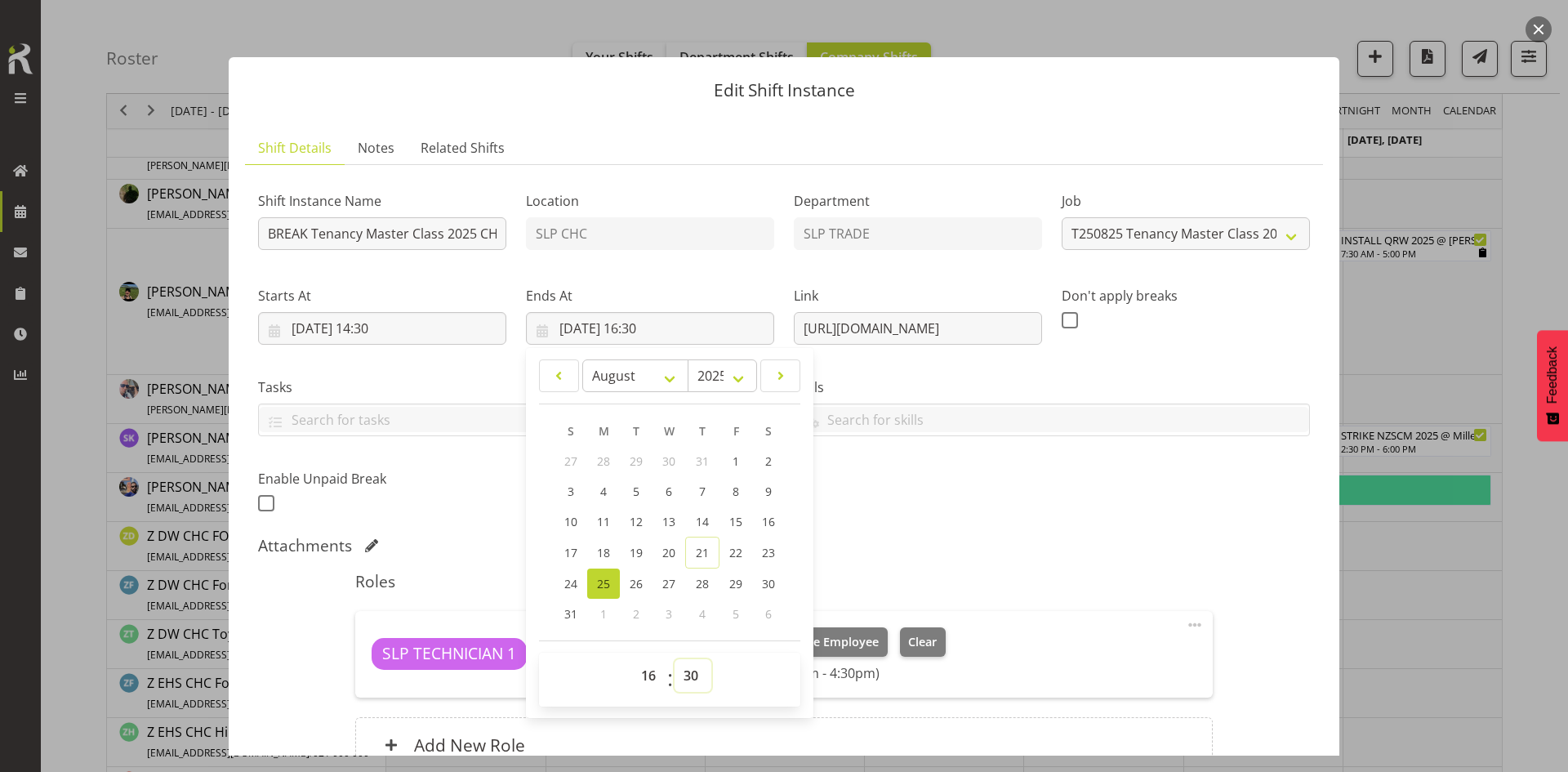
drag, startPoint x: 672, startPoint y: 674, endPoint x: 684, endPoint y: 673, distance: 12.0
click at [675, 674] on select "00 01 02 03 04 05 06 07 08 09 10 11 12 13 14 15 16 17 18 19 20 21 22 23 24 25 2…" at bounding box center [693, 674] width 37 height 33
select select "0"
click at [675, 659] on select "00 01 02 03 04 05 06 07 08 09 10 11 12 13 14 15 16 17 18 19 20 21 22 23 24 25 2…" at bounding box center [693, 674] width 37 height 33
type input "[DATE] 16:00"
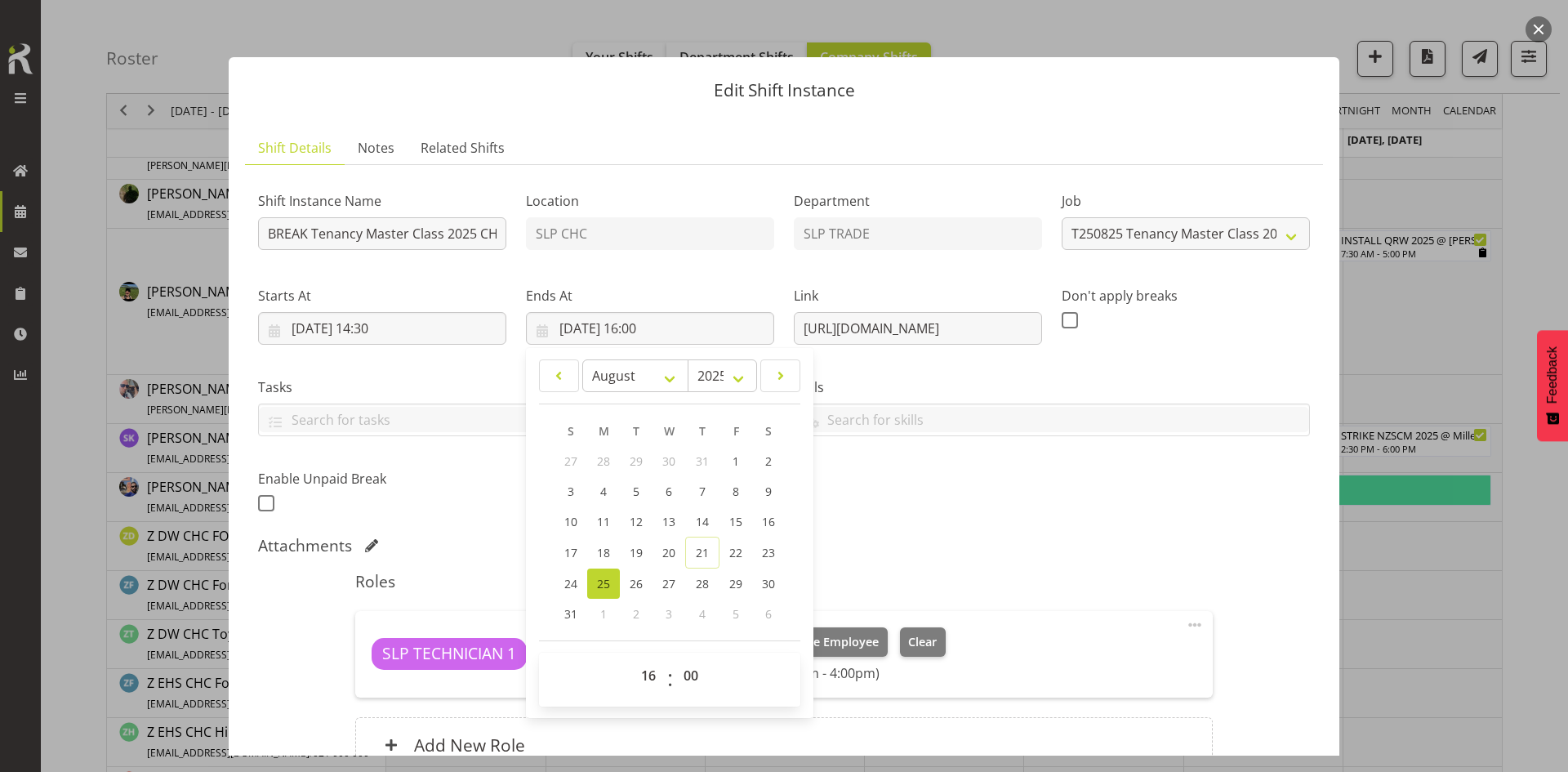
click at [898, 469] on div "Shift Instance Name BREAK Tenancy Master Class 2025 CHC @ [PERSON_NAME] On Site…" at bounding box center [784, 347] width 1072 height 358
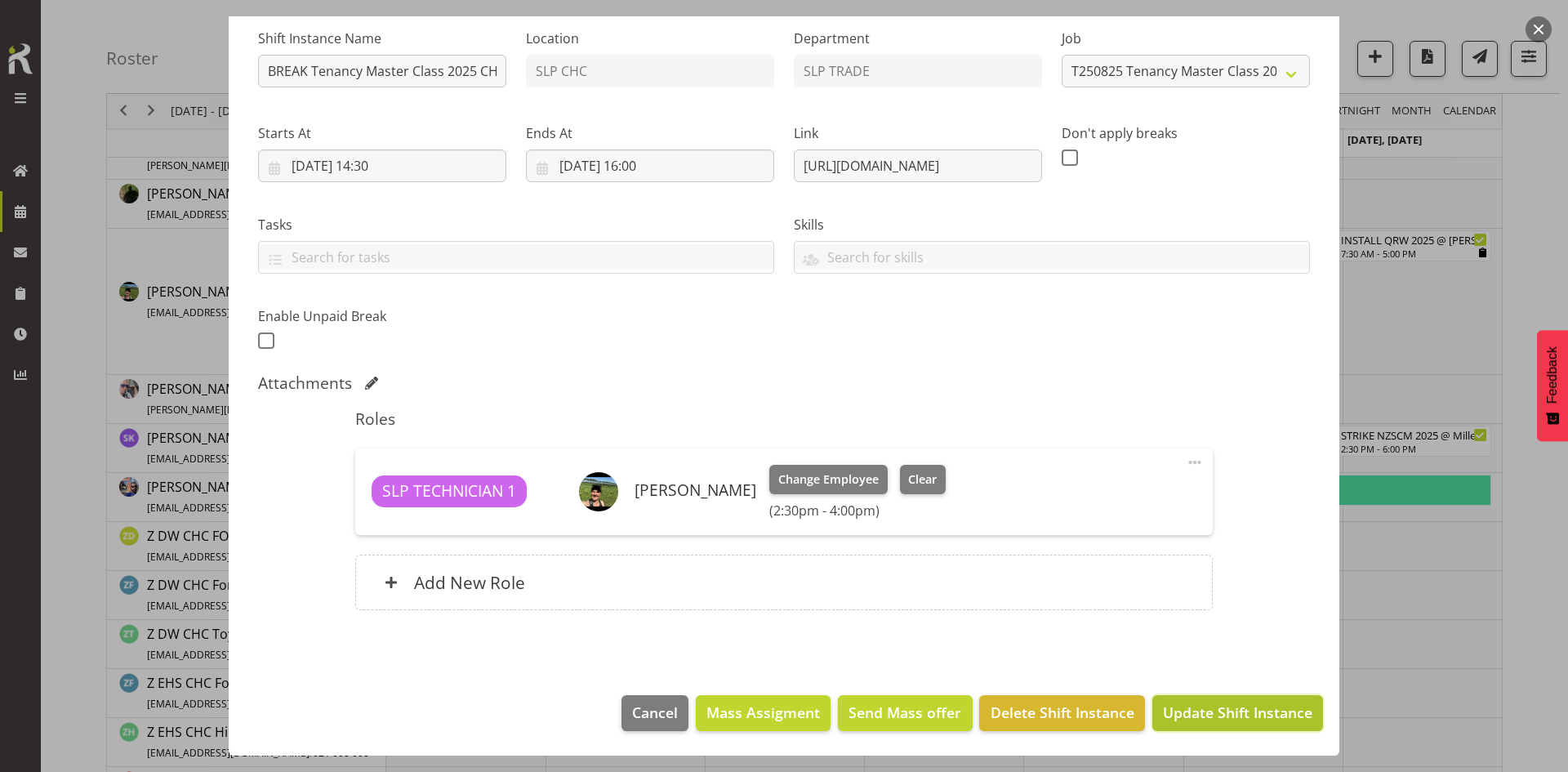
click at [1213, 720] on span "Update Shift Instance" at bounding box center [1238, 711] width 149 height 21
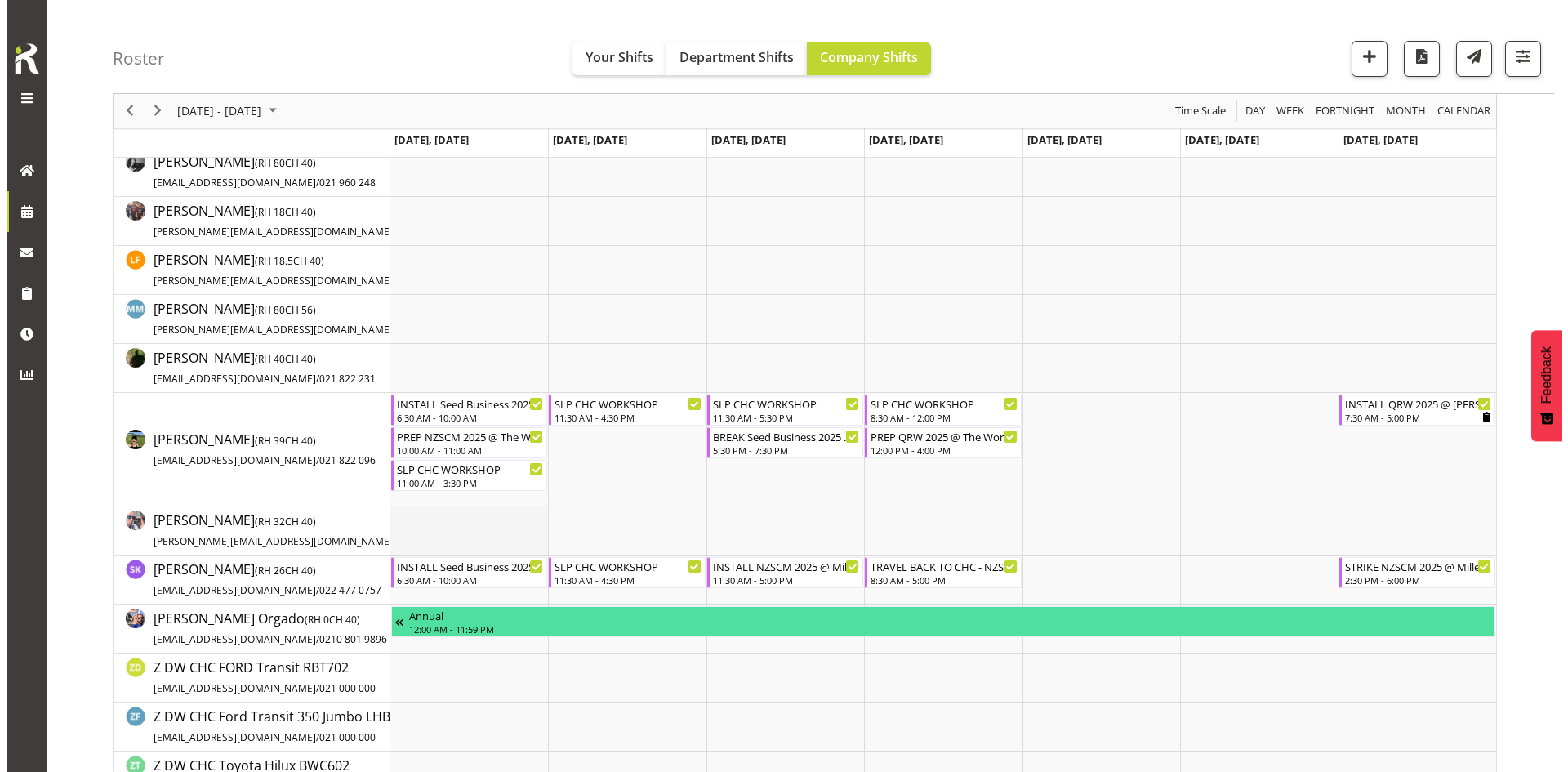
scroll to position [245, 0]
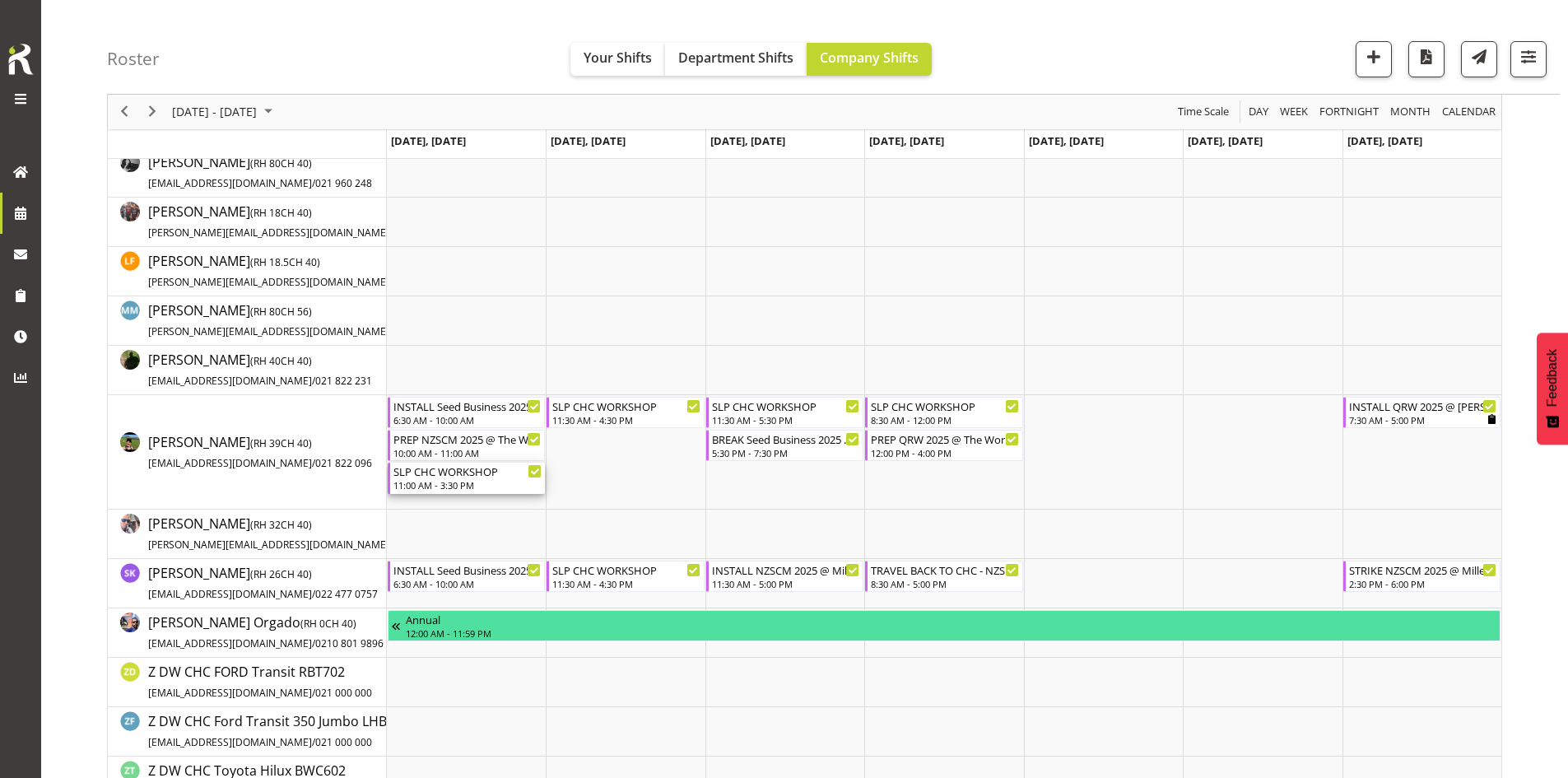
click at [469, 477] on div "SLP CHC WORKSHOP" at bounding box center [467, 470] width 148 height 17
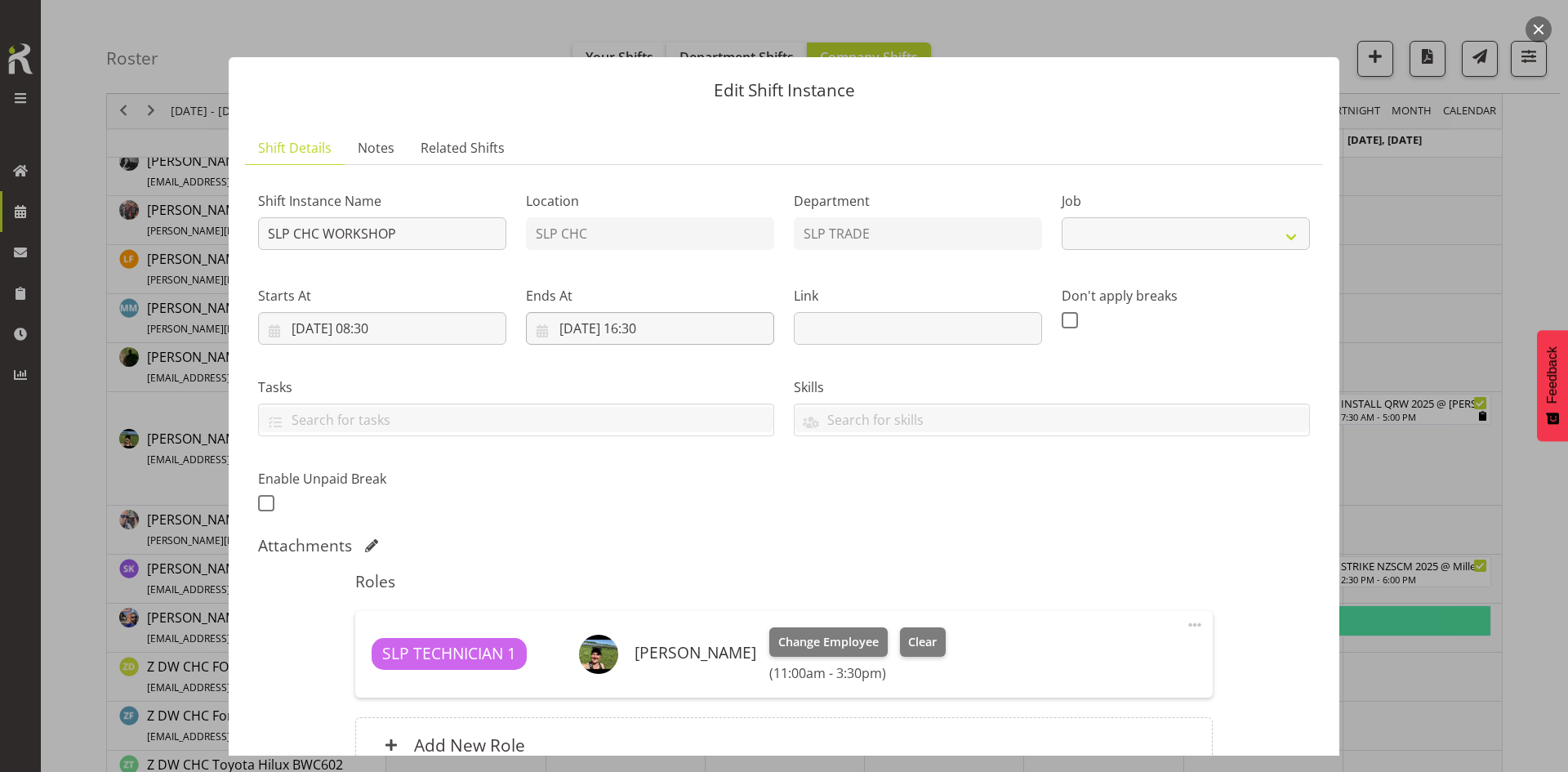
select select "45"
click at [670, 335] on input "[DATE] 16:30" at bounding box center [651, 328] width 249 height 33
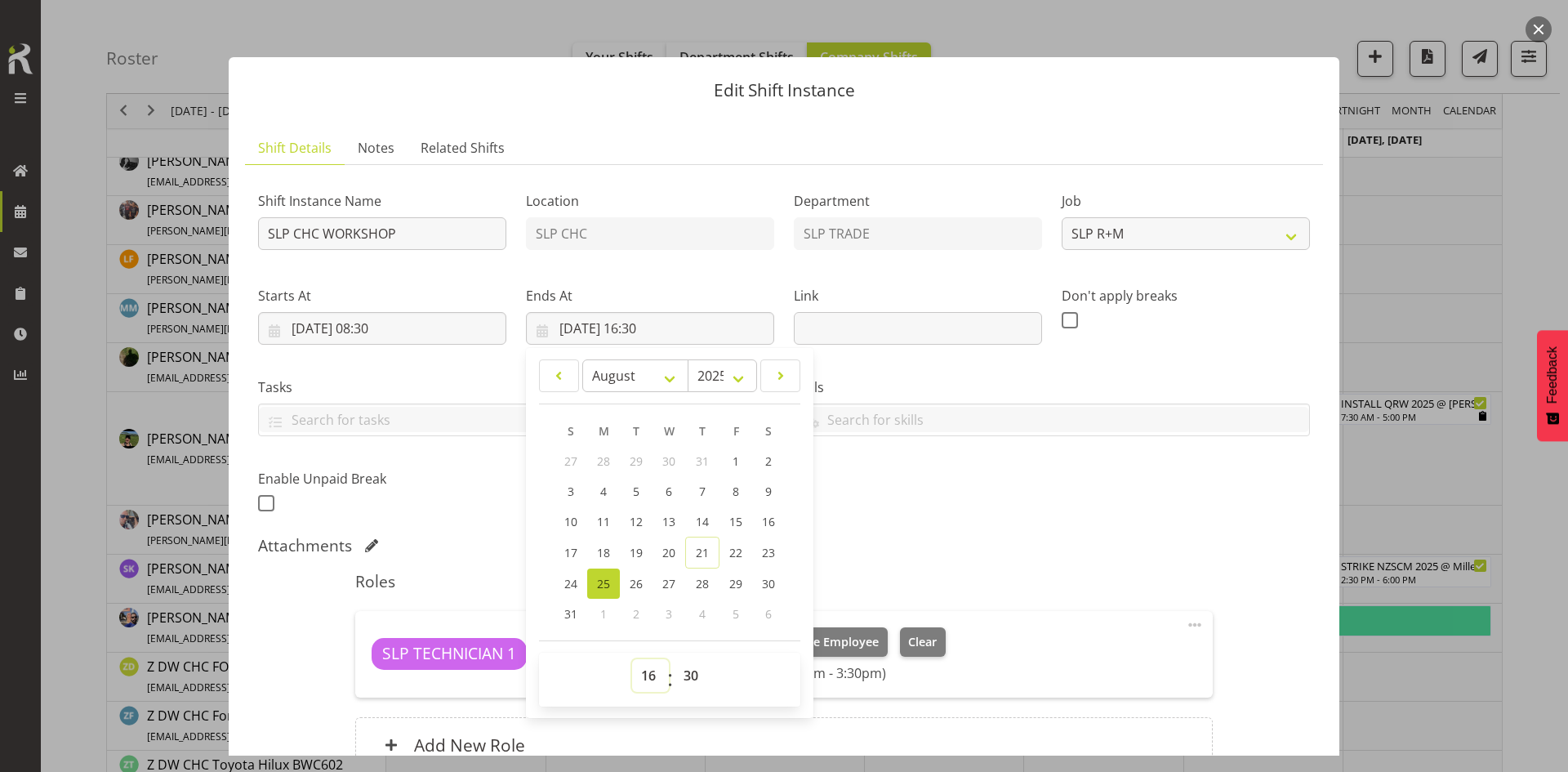
click at [646, 664] on select "00 01 02 03 04 05 06 07 08 09 10 11 12 13 14 15 16 17 18 19 20 21 22 23" at bounding box center [651, 674] width 37 height 33
select select "14"
click at [632, 659] on select "00 01 02 03 04 05 06 07 08 09 10 11 12 13 14 15 16 17 18 19 20 21 22 23" at bounding box center [651, 674] width 37 height 33
type input "[DATE] 14:30"
click at [935, 495] on div "Shift Instance Name SLP CHC WORKSHOP Location SLP CHC Department SLP TRADE Job …" at bounding box center [784, 347] width 1072 height 358
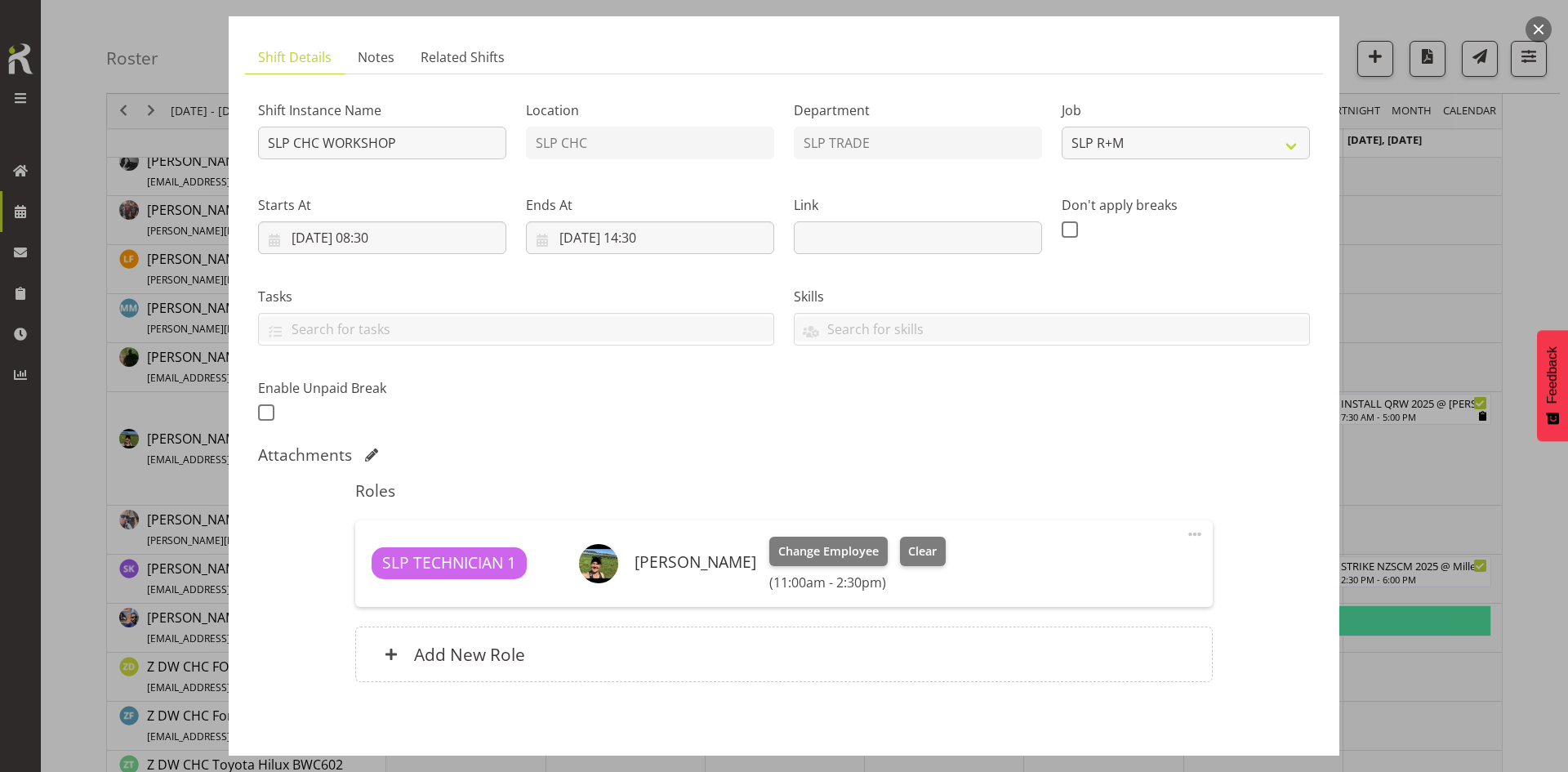
scroll to position [163, 0]
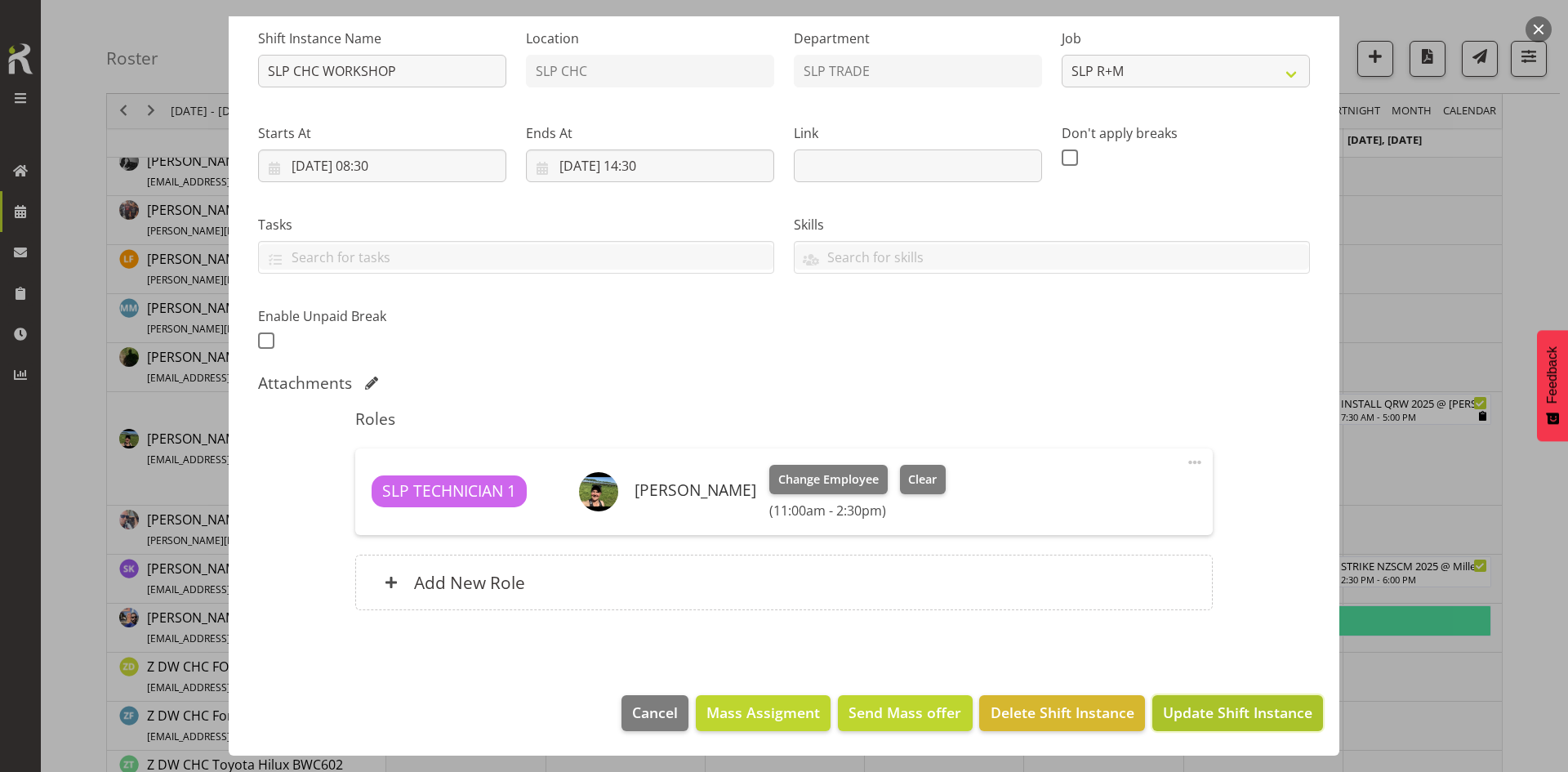
click at [1256, 722] on span "Update Shift Instance" at bounding box center [1238, 711] width 149 height 21
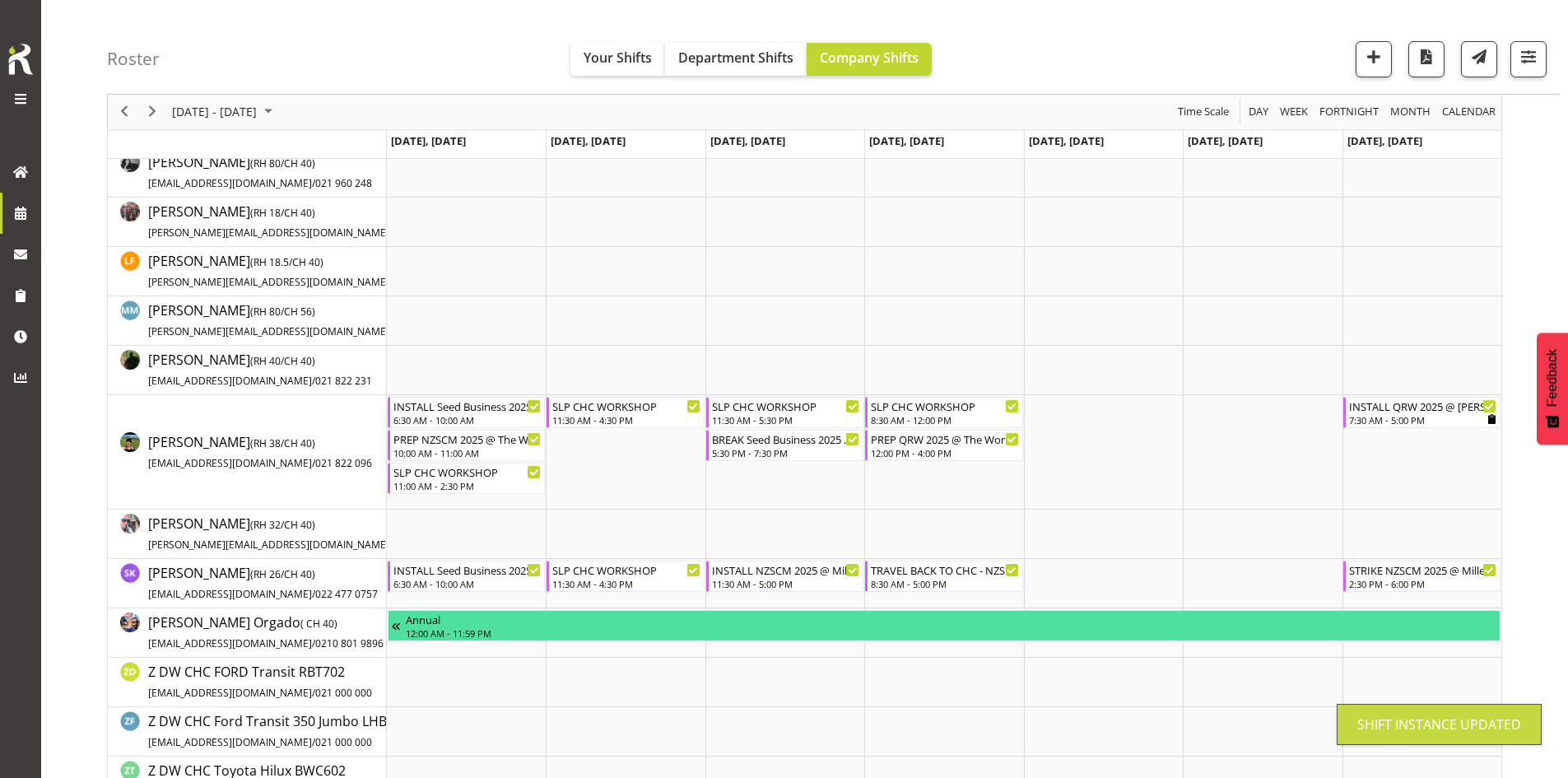
scroll to position [0, 0]
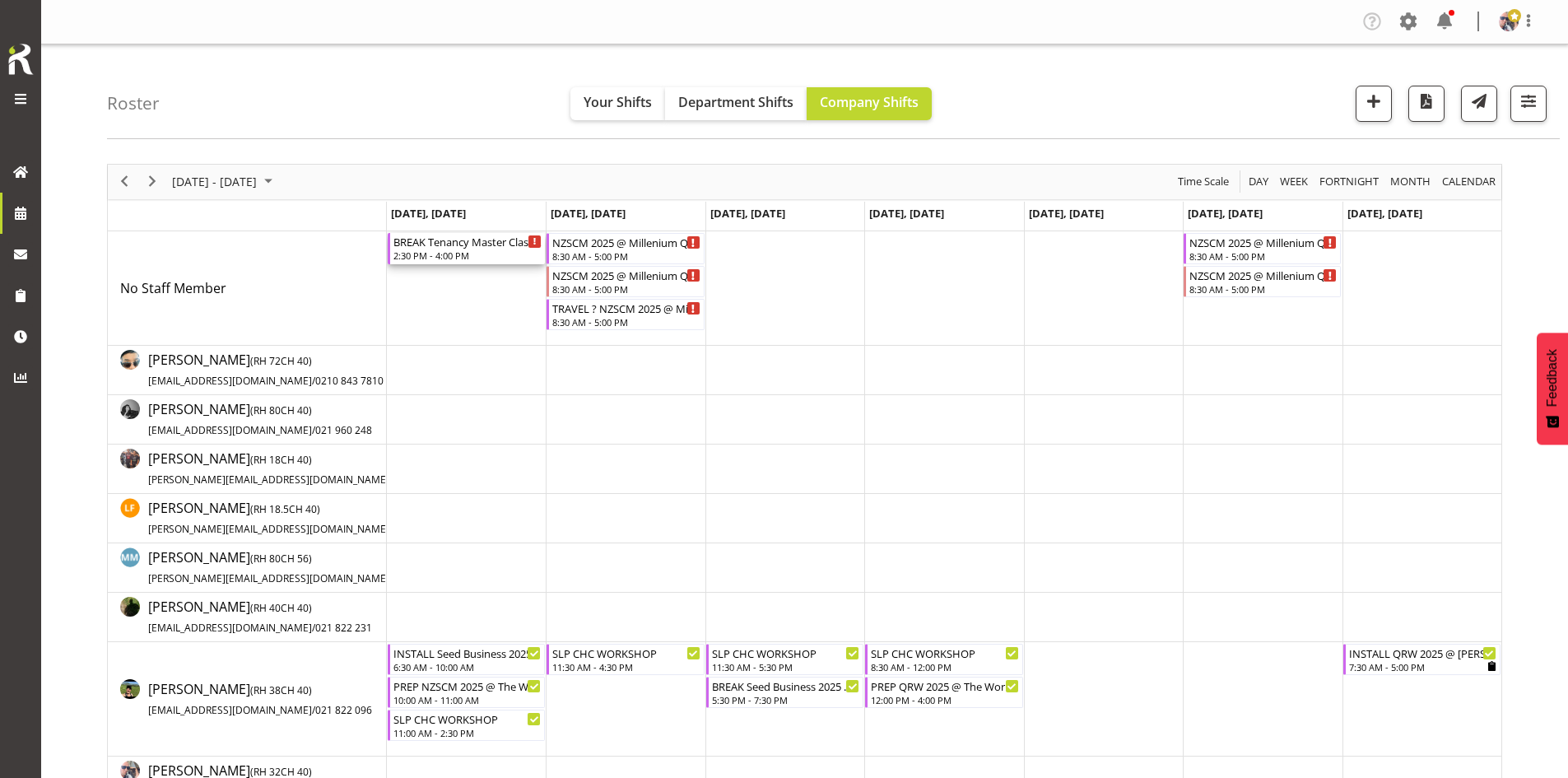
click at [438, 249] on div "BREAK Tenancy Master Class 2025 CHC @ [PERSON_NAME] On Site @ 1500" at bounding box center [467, 241] width 148 height 17
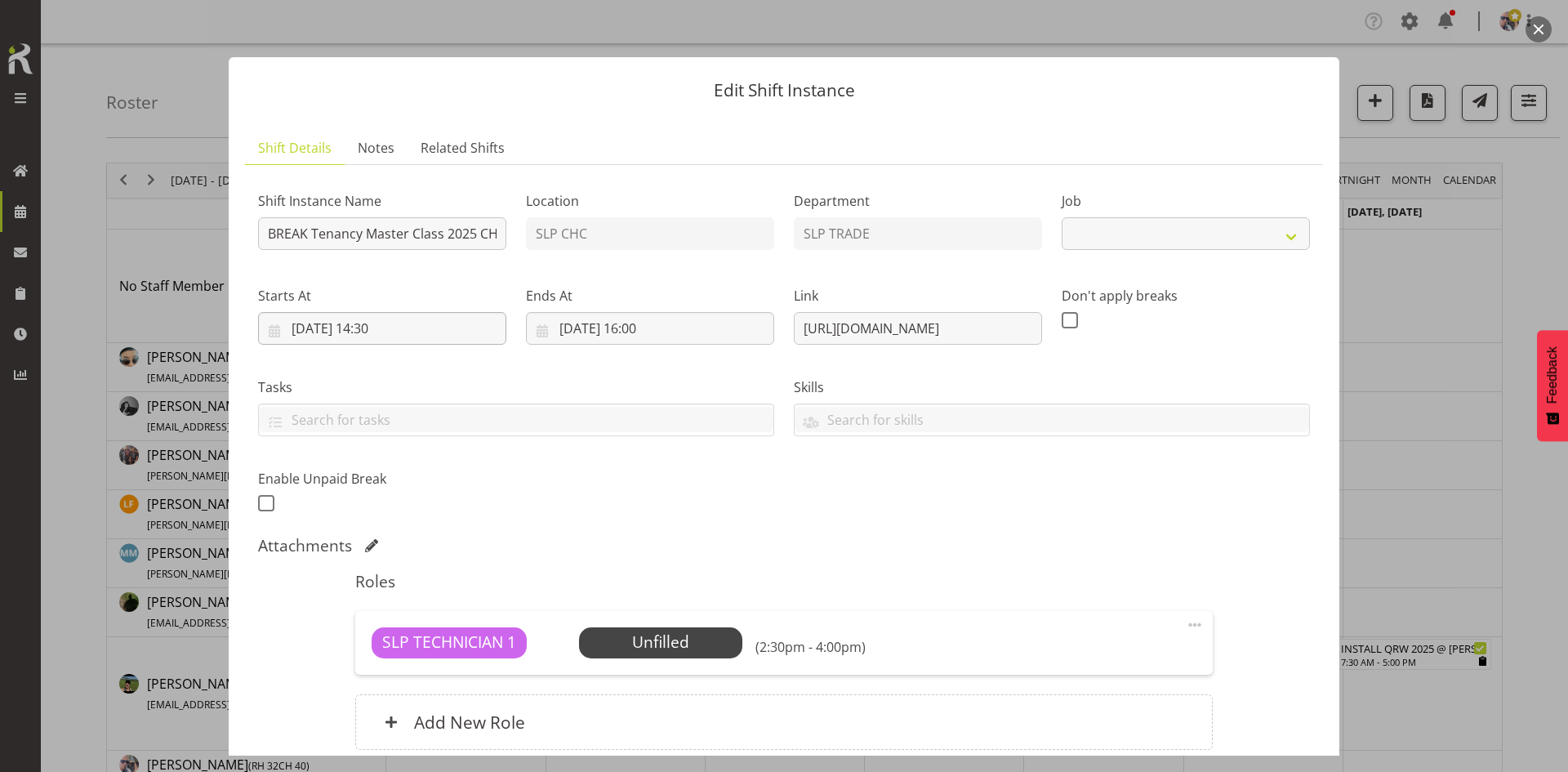
select select "10404"
click at [704, 619] on div "SLP TECHNICIAN 1 Unfilled Select Employee (2:30pm - 4:00pm) Edit Cover Role Del…" at bounding box center [783, 643] width 857 height 63
click at [698, 631] on span "Select Employee" at bounding box center [661, 642] width 122 height 23
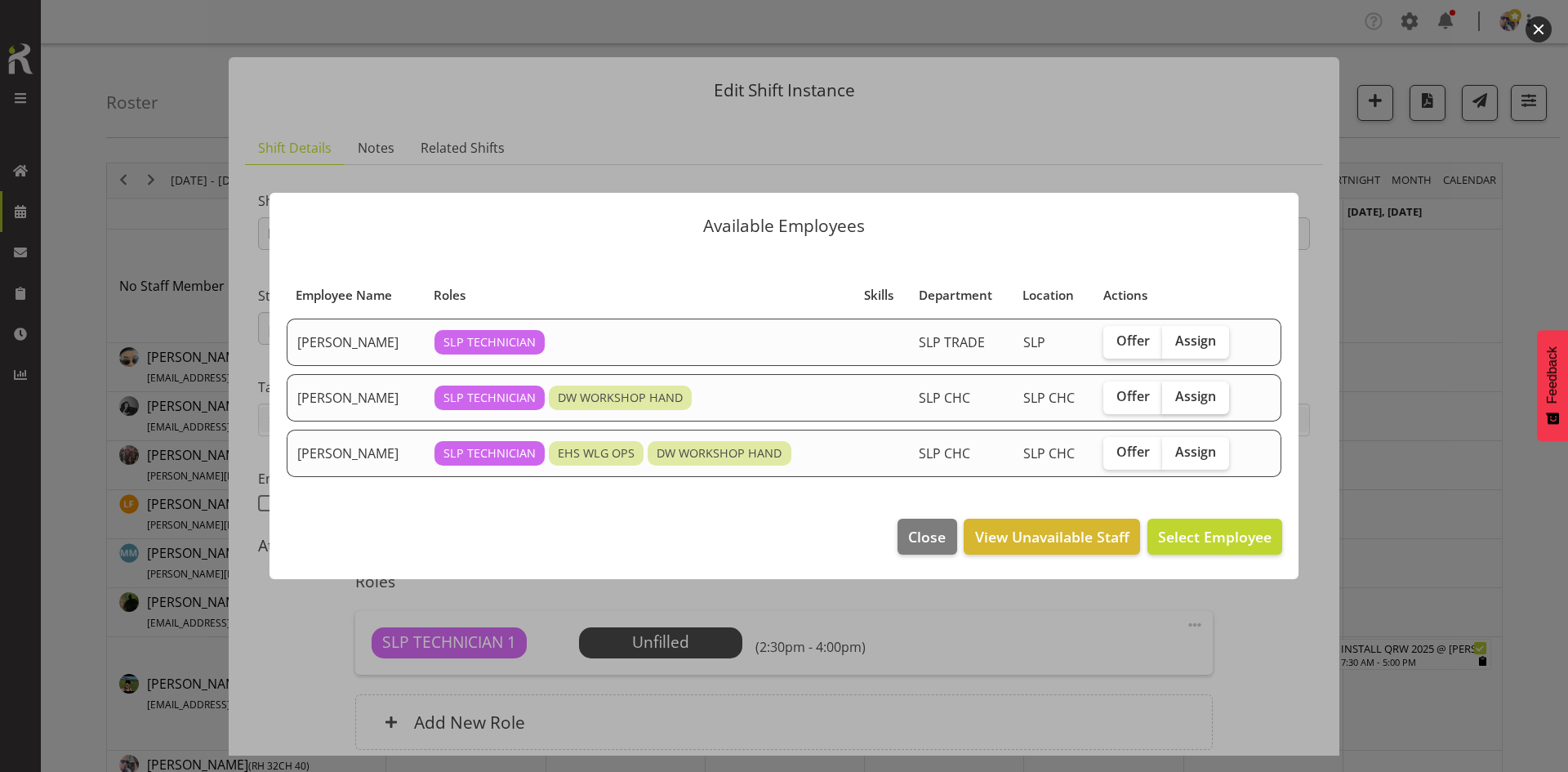
click at [1208, 399] on span "Assign" at bounding box center [1195, 396] width 41 height 17
click at [1173, 399] on input "Assign" at bounding box center [1168, 396] width 11 height 11
checkbox input "true"
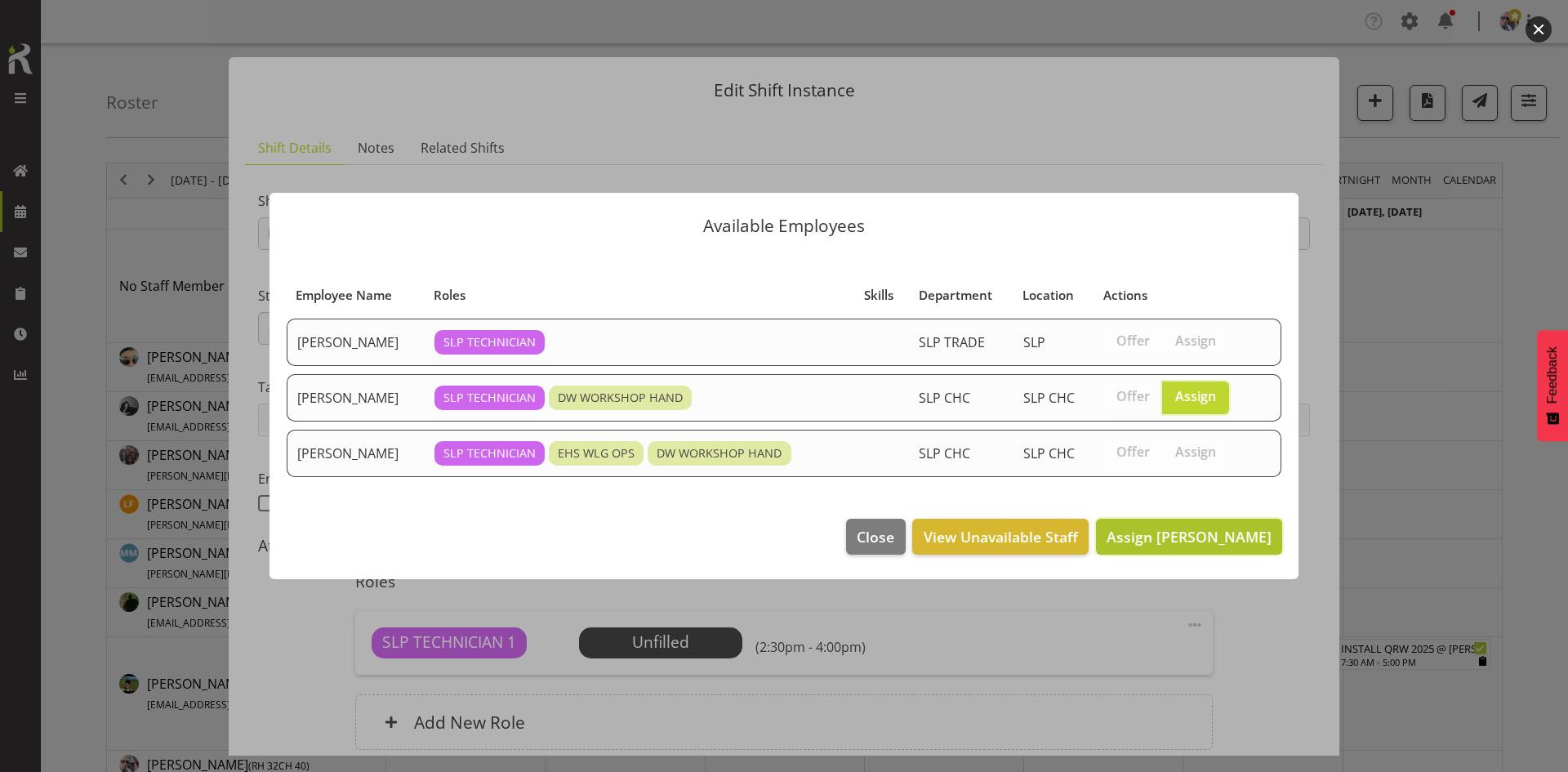
click at [1184, 524] on button "Assign [PERSON_NAME]" at bounding box center [1189, 536] width 186 height 36
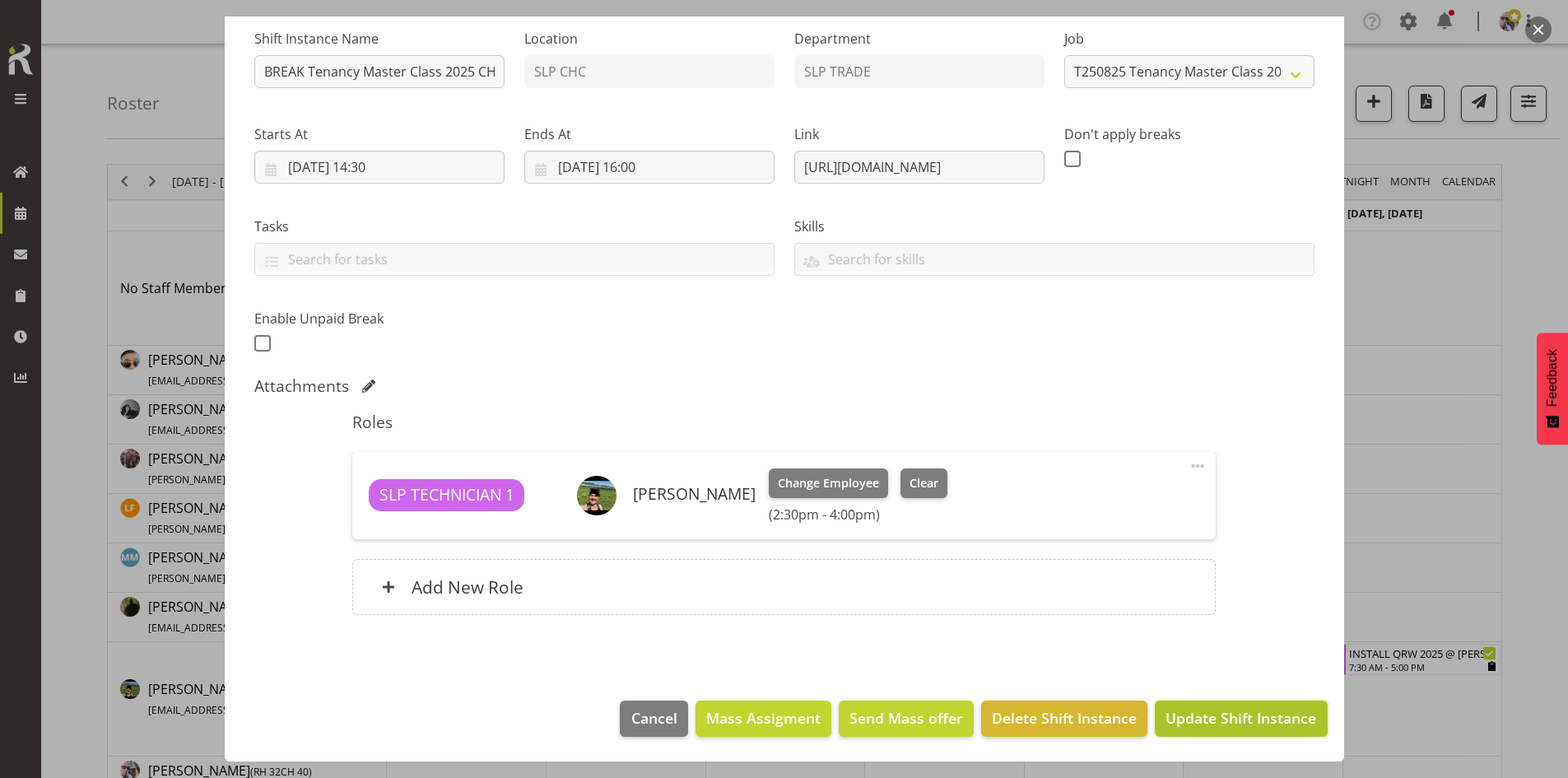
click at [1260, 706] on button "Update Shift Instance" at bounding box center [1240, 718] width 172 height 36
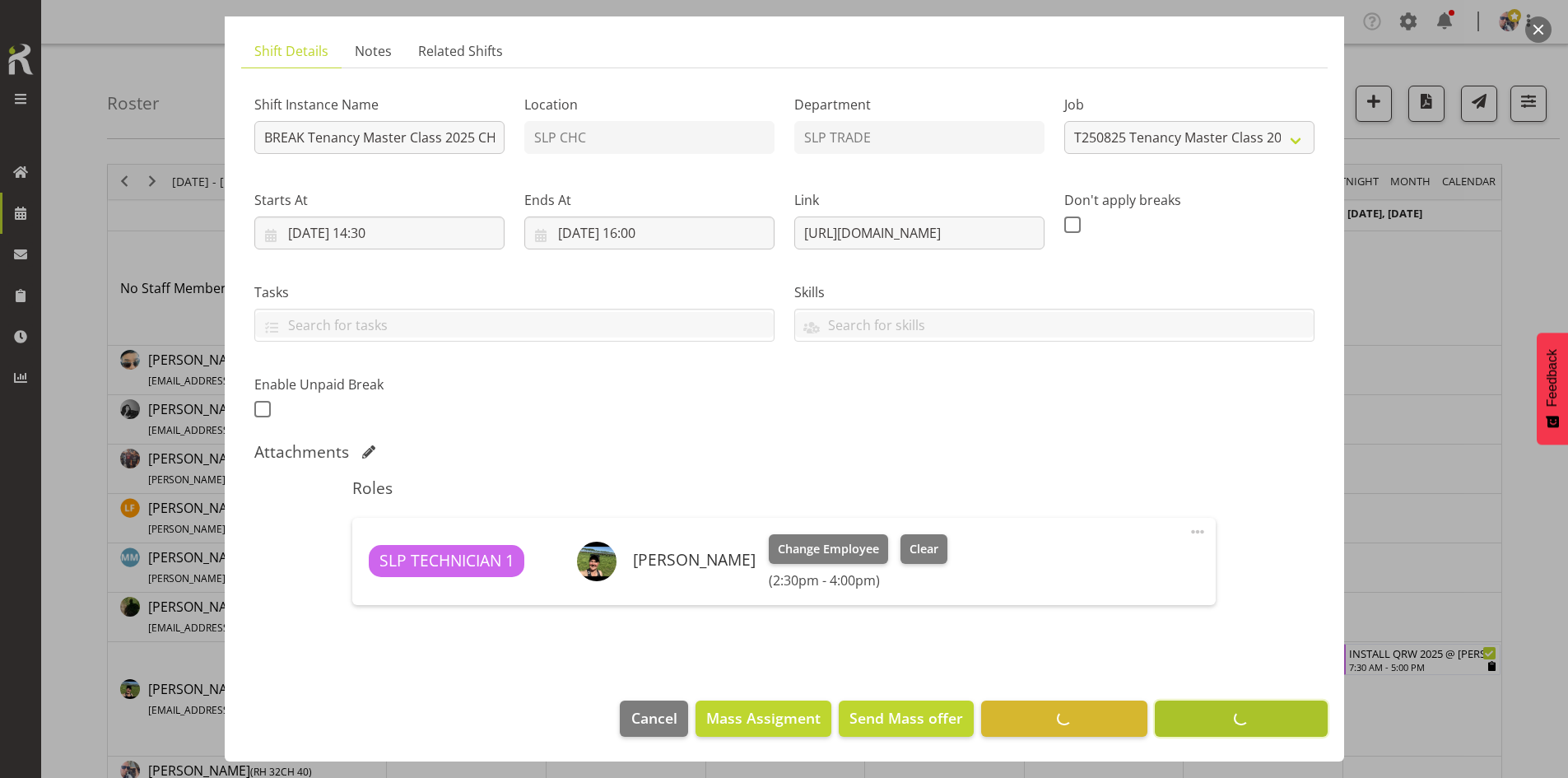
scroll to position [98, 0]
